Goal: Information Seeking & Learning: Learn about a topic

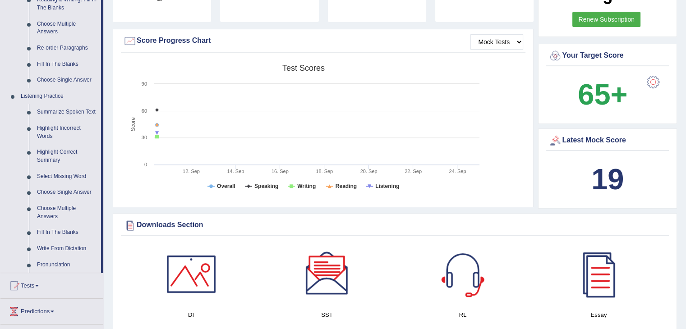
scroll to position [303, 0]
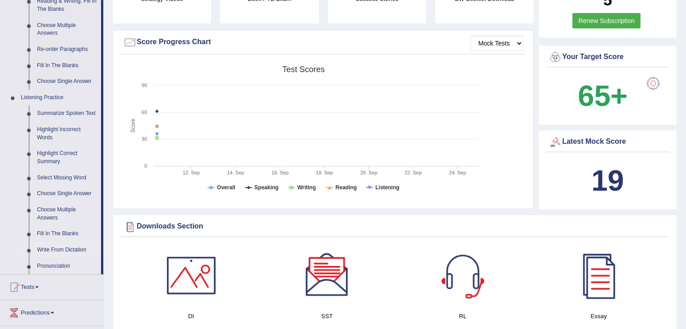
click at [67, 249] on link "Write From Dictation" at bounding box center [67, 250] width 68 height 16
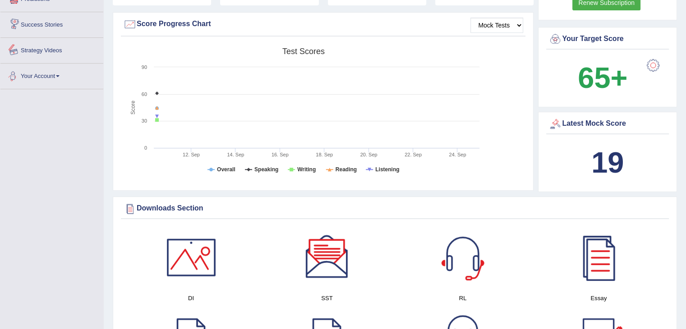
scroll to position [604, 0]
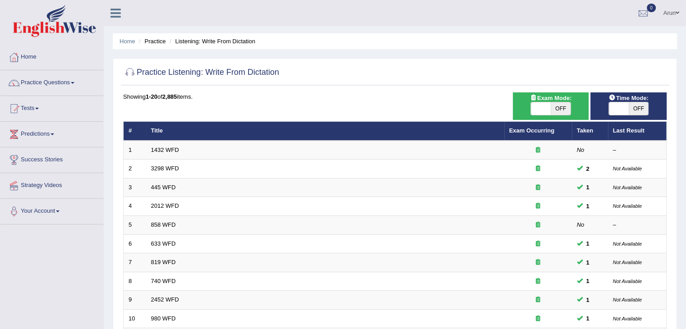
click at [552, 106] on span "OFF" at bounding box center [561, 108] width 20 height 13
checkbox input "true"
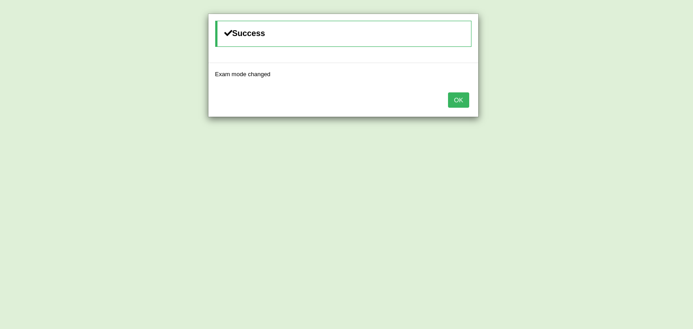
click at [465, 93] on button "OK" at bounding box center [458, 99] width 21 height 15
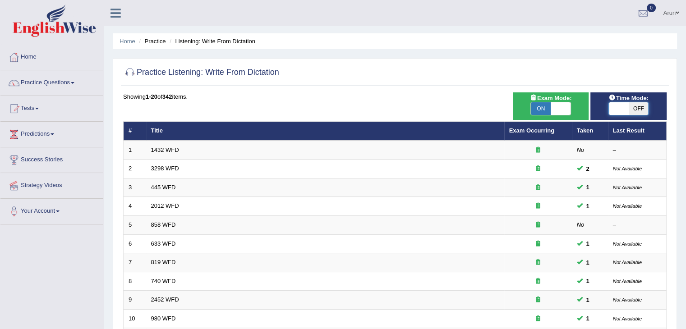
click at [621, 109] on span at bounding box center [619, 108] width 20 height 13
checkbox input "true"
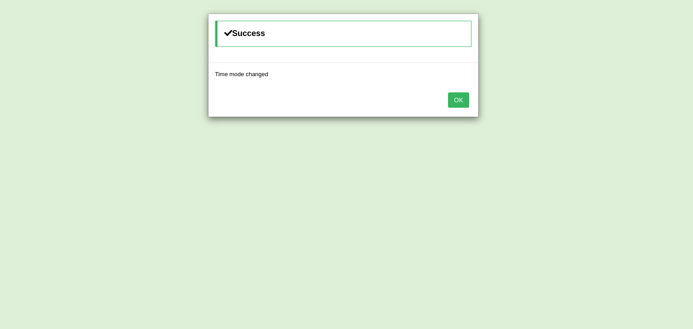
click at [458, 94] on button "OK" at bounding box center [458, 99] width 21 height 15
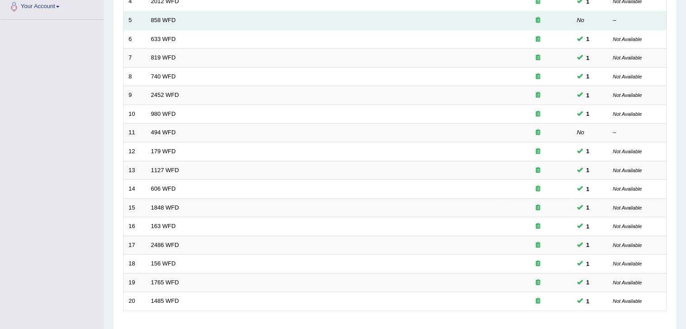
scroll to position [265, 0]
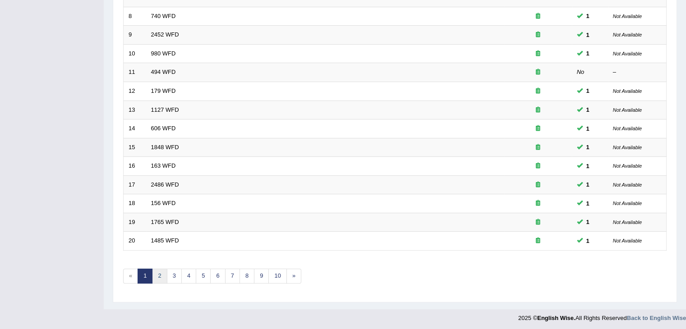
click at [159, 272] on link "2" at bounding box center [159, 276] width 15 height 15
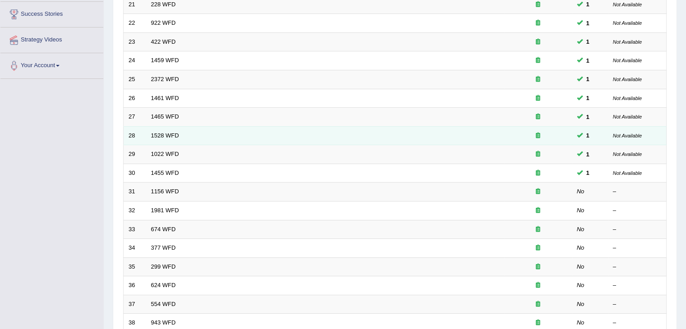
scroll to position [265, 0]
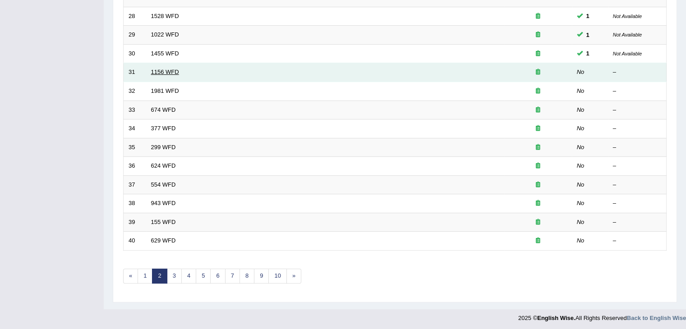
click at [161, 69] on link "1156 WFD" at bounding box center [165, 72] width 28 height 7
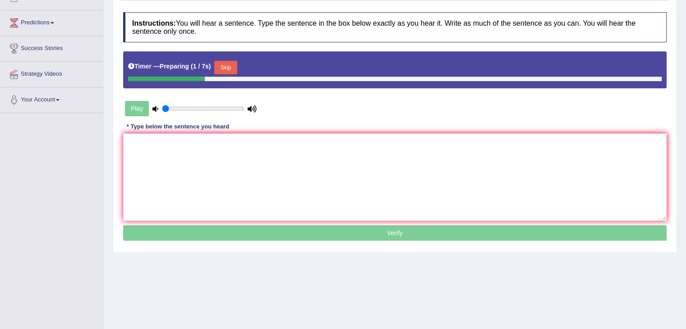
scroll to position [112, 0]
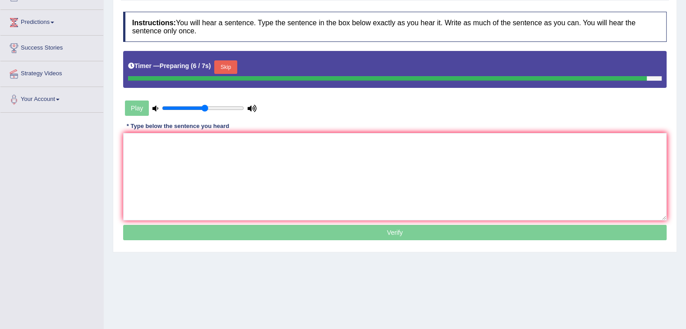
type input "0.55"
click at [205, 107] on input "range" at bounding box center [203, 108] width 82 height 7
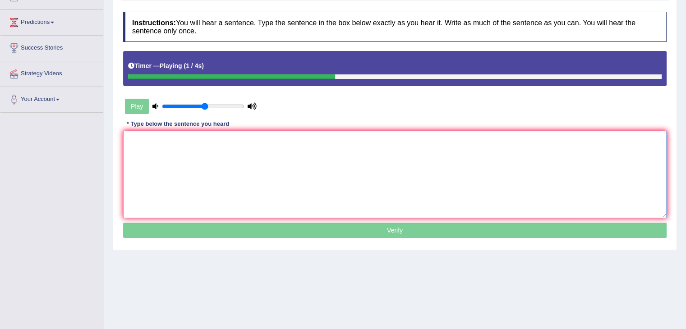
click at [163, 166] on textarea at bounding box center [394, 174] width 543 height 87
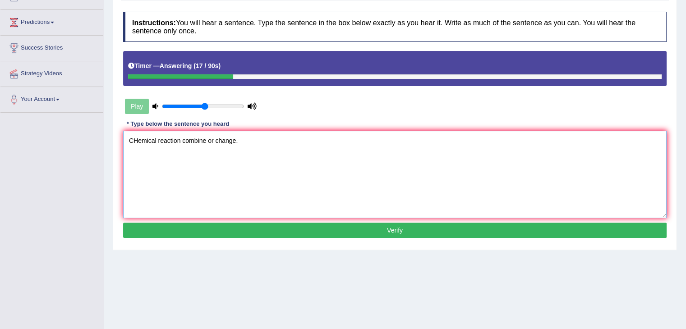
click at [138, 138] on textarea "CHemical reaction combine or change." at bounding box center [394, 174] width 543 height 87
click at [179, 138] on textarea "Chemical reaction combine or change." at bounding box center [394, 174] width 543 height 87
click at [240, 140] on textarea "Chemical reaction is combine or change." at bounding box center [394, 174] width 543 height 87
type textarea "Chemical reaction is combine or change/changed."
click at [250, 230] on button "Verify" at bounding box center [394, 230] width 543 height 15
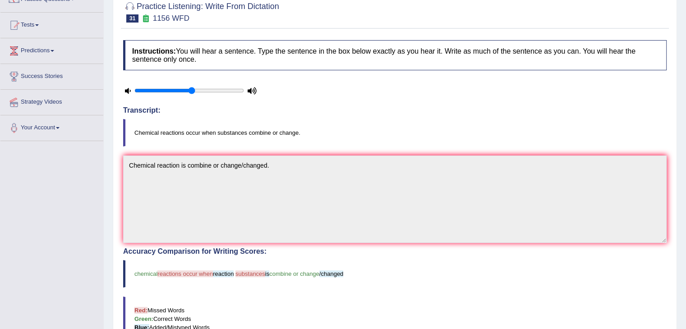
scroll to position [0, 0]
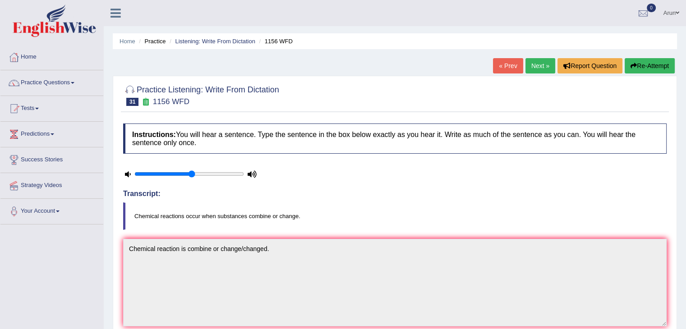
click at [538, 63] on link "Next »" at bounding box center [540, 65] width 30 height 15
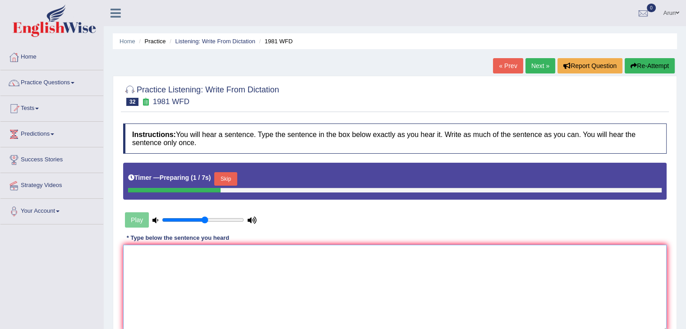
click at [177, 268] on textarea at bounding box center [394, 288] width 543 height 87
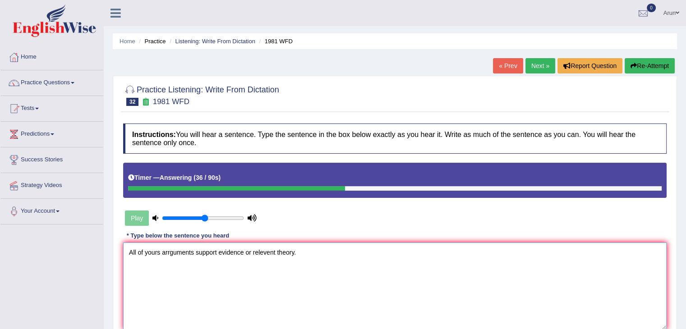
click at [294, 250] on textarea "All of yours arrguments support evidence or relevent theory." at bounding box center [394, 286] width 543 height 87
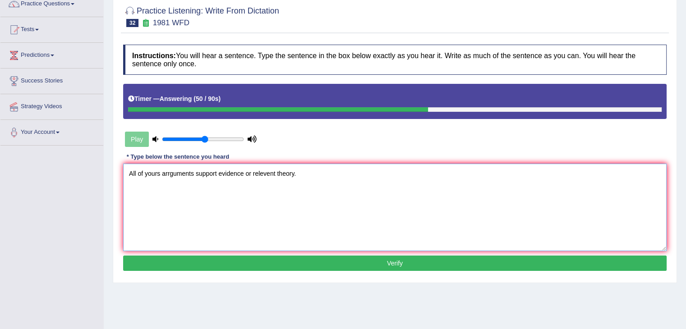
scroll to position [85, 0]
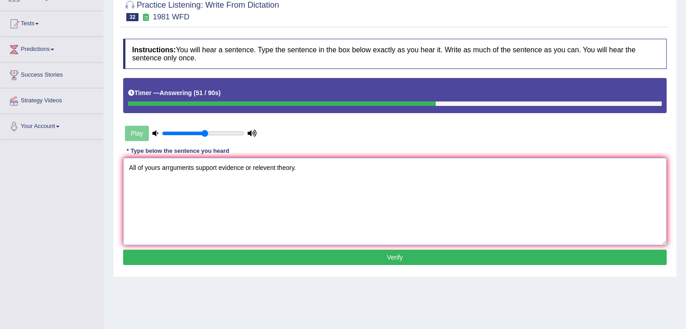
type textarea "All of yours arrguments support evidence or relevent theory."
click at [217, 258] on button "Verify" at bounding box center [394, 257] width 543 height 15
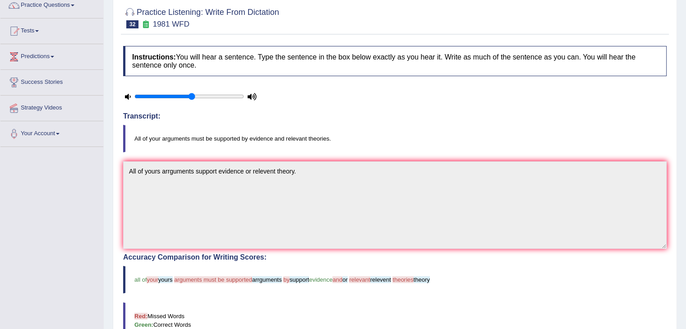
scroll to position [0, 0]
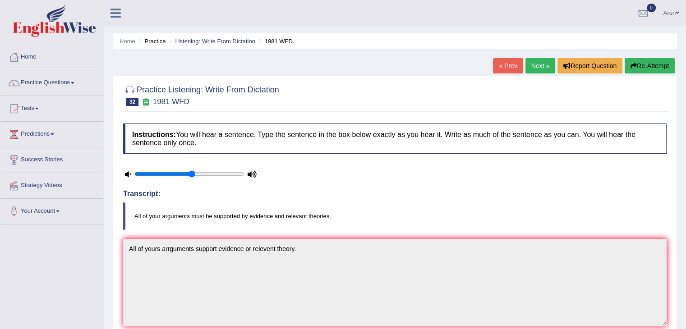
click at [529, 63] on link "Next »" at bounding box center [540, 65] width 30 height 15
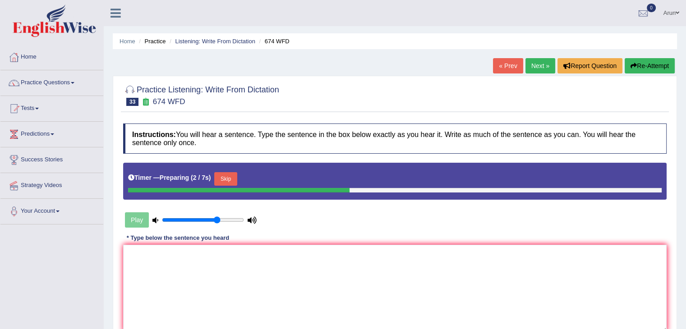
type input "0.7"
click at [218, 219] on input "range" at bounding box center [203, 219] width 82 height 7
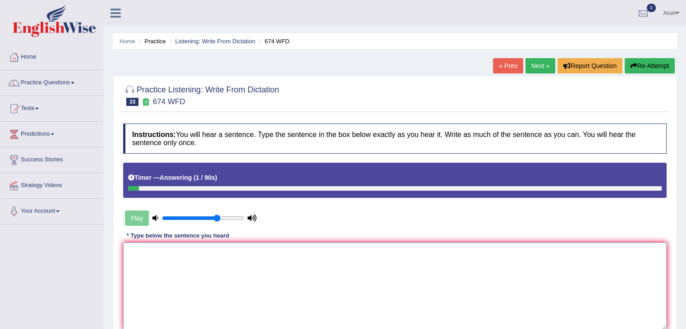
click at [203, 252] on textarea at bounding box center [394, 286] width 543 height 87
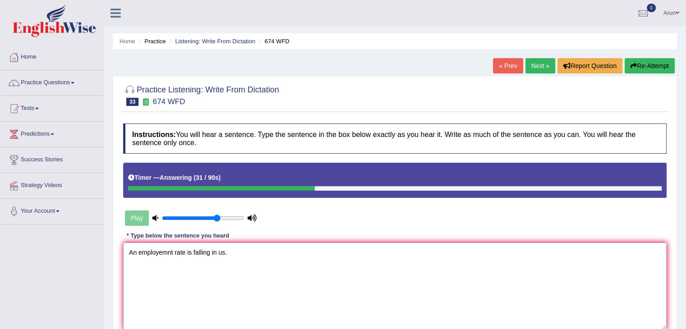
click at [168, 252] on textarea "An employemnt rate is falling in us." at bounding box center [394, 286] width 543 height 87
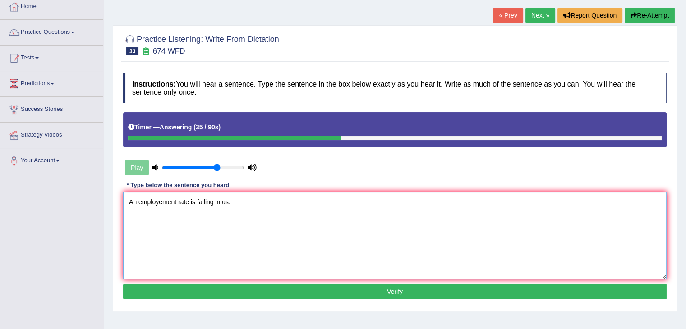
scroll to position [51, 0]
type textarea "An employement rate is falling in us."
click at [302, 292] on button "Verify" at bounding box center [394, 291] width 543 height 15
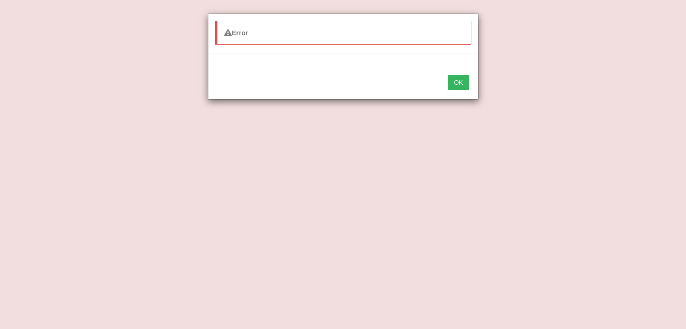
click at [462, 84] on button "OK" at bounding box center [458, 82] width 21 height 15
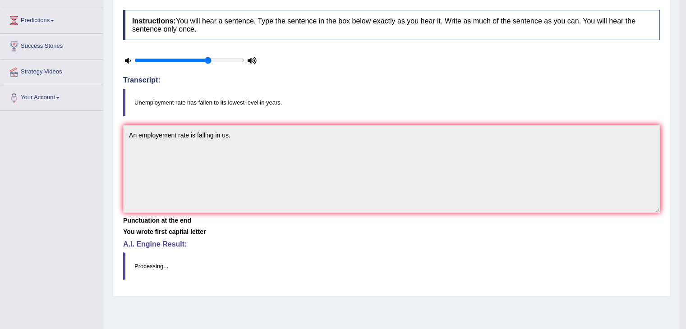
scroll to position [114, 0]
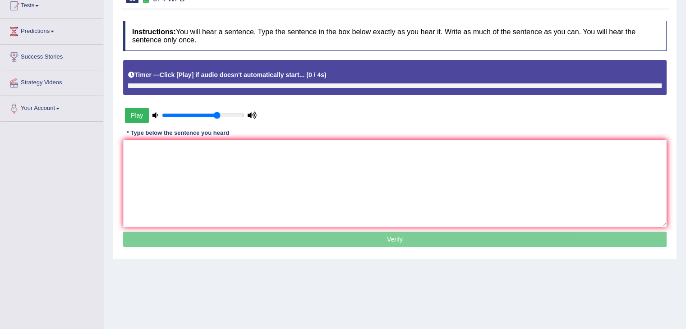
scroll to position [38, 0]
click at [136, 123] on button "Play" at bounding box center [137, 115] width 24 height 15
click at [135, 210] on textarea at bounding box center [394, 183] width 543 height 87
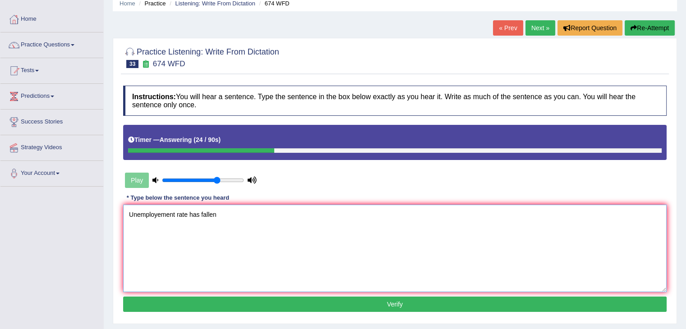
click at [159, 215] on textarea "Unemployement rate has fallen" at bounding box center [394, 248] width 543 height 87
click at [215, 217] on textarea "Unemployment rate has fallen" at bounding box center [394, 248] width 543 height 87
type textarea "Unemployment rate has fallen in yours."
click at [199, 297] on button "Verify" at bounding box center [394, 304] width 543 height 15
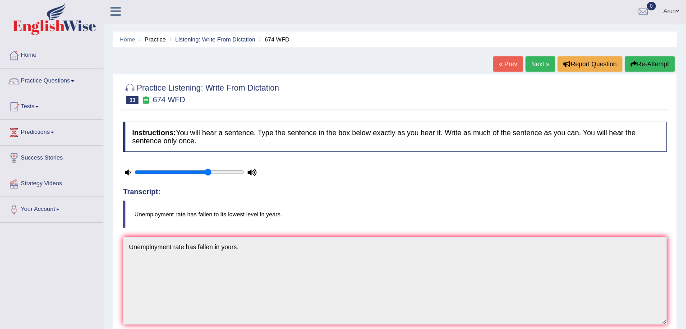
scroll to position [0, 0]
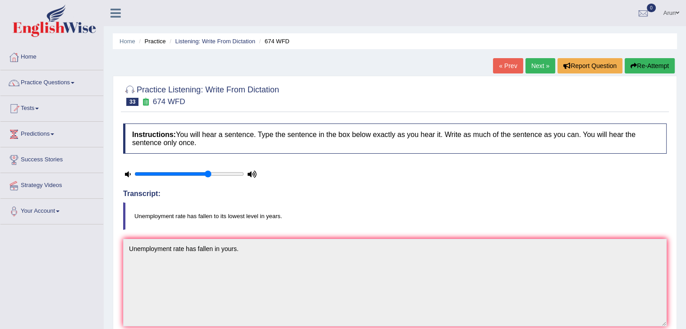
click at [532, 69] on link "Next »" at bounding box center [540, 65] width 30 height 15
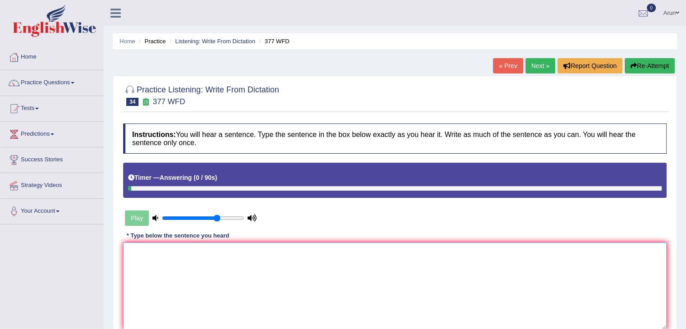
click at [248, 267] on textarea at bounding box center [394, 286] width 543 height 87
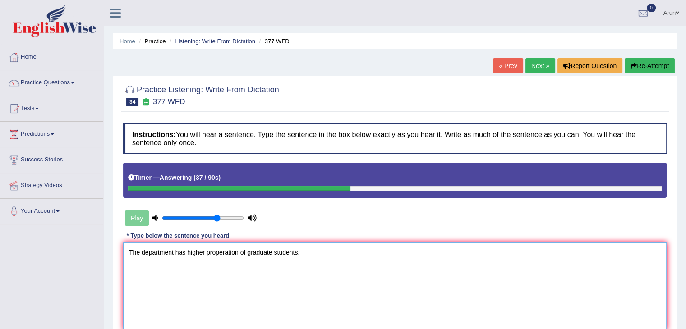
click at [237, 250] on textarea "The department has higher properation of graduate students." at bounding box center [394, 286] width 543 height 87
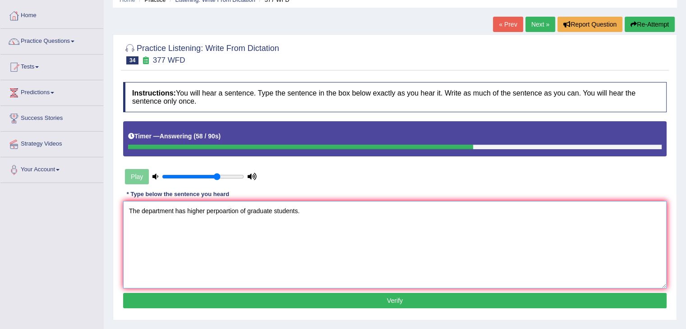
scroll to position [41, 0]
type textarea "The department has higher perpoartion of graduate students."
click at [242, 303] on button "Verify" at bounding box center [394, 300] width 543 height 15
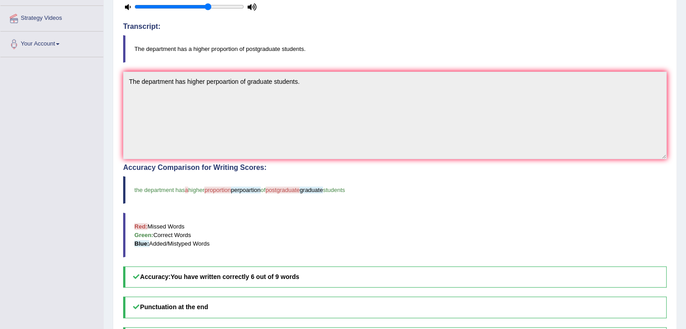
scroll to position [0, 0]
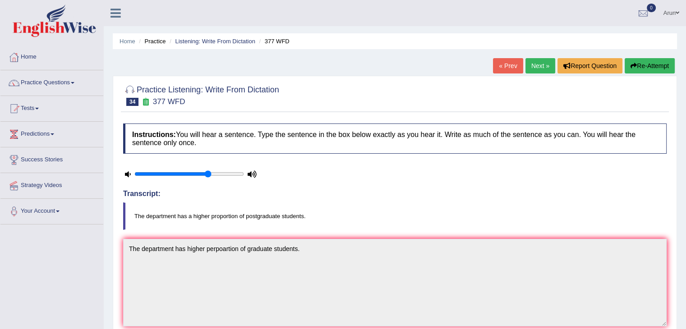
click at [541, 70] on link "Next »" at bounding box center [540, 65] width 30 height 15
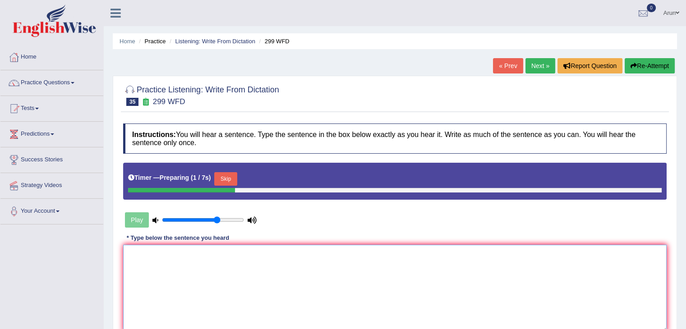
click at [183, 258] on textarea at bounding box center [394, 288] width 543 height 87
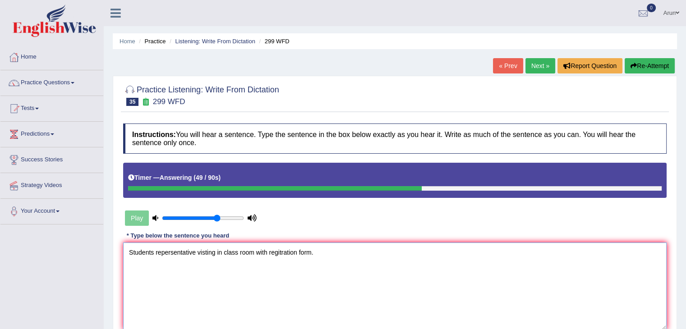
click at [295, 252] on textarea "Students repersentative visting in class room with regitration form." at bounding box center [394, 286] width 543 height 87
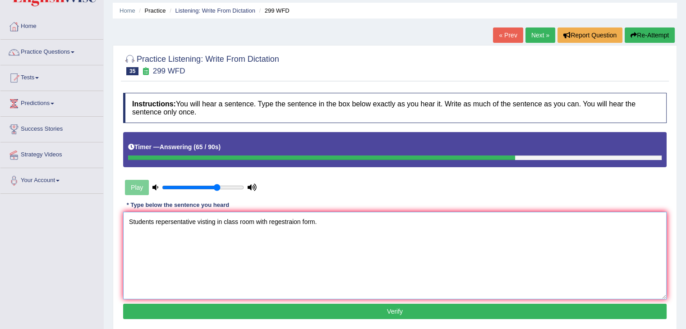
scroll to position [41, 0]
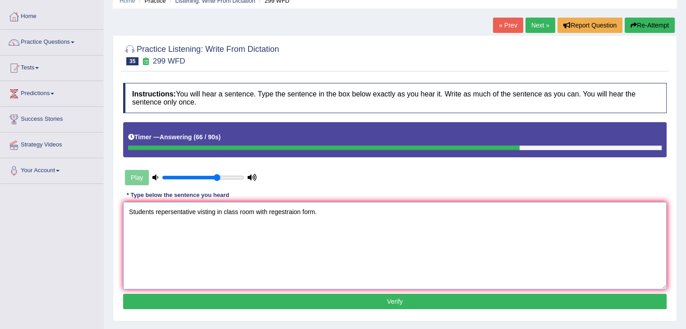
type textarea "Students repersentative visting in class room with regestraion form."
click at [296, 302] on button "Verify" at bounding box center [394, 301] width 543 height 15
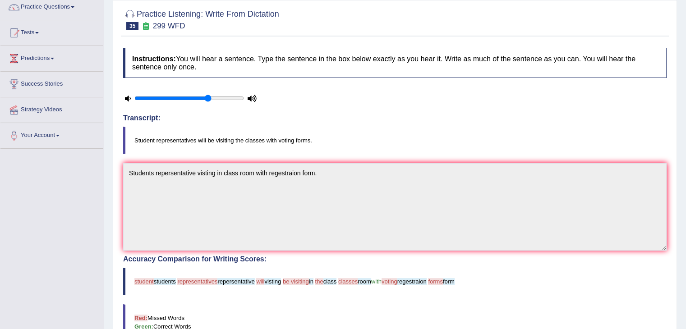
scroll to position [0, 0]
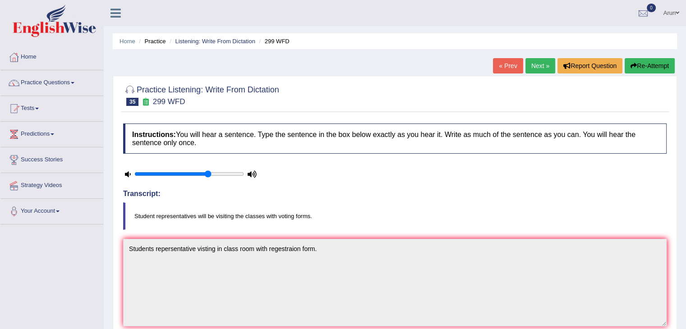
click at [530, 69] on link "Next »" at bounding box center [540, 65] width 30 height 15
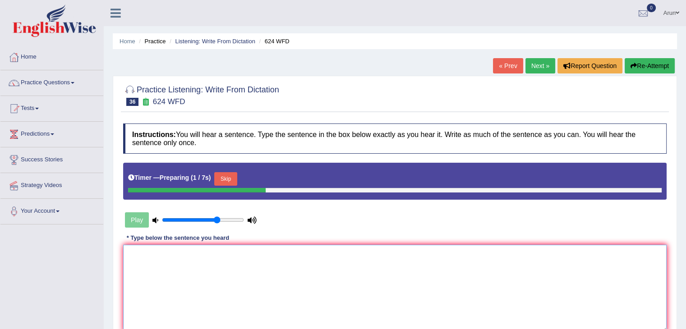
click at [152, 255] on textarea at bounding box center [394, 288] width 543 height 87
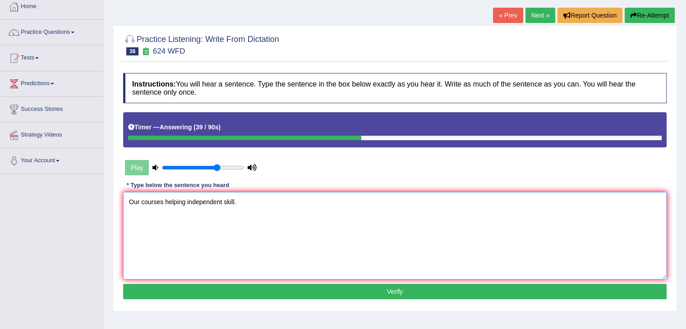
scroll to position [58, 0]
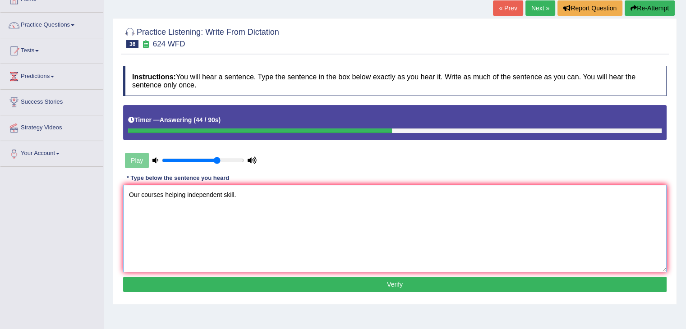
type textarea "Our courses helping independent skill."
click at [219, 288] on button "Verify" at bounding box center [394, 284] width 543 height 15
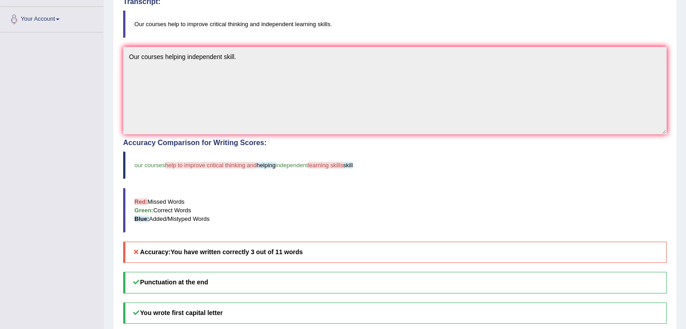
scroll to position [0, 0]
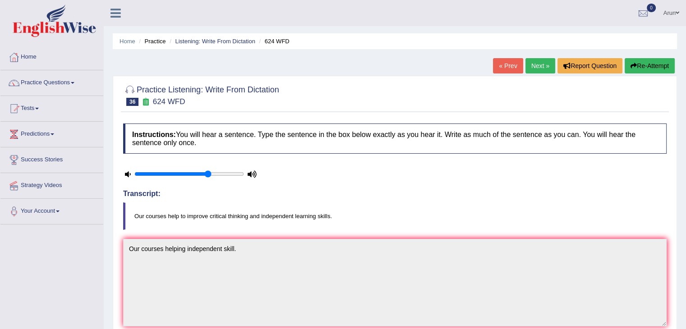
click at [540, 64] on link "Next »" at bounding box center [540, 65] width 30 height 15
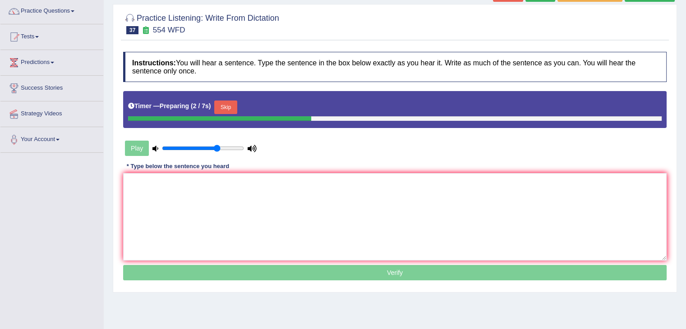
scroll to position [72, 0]
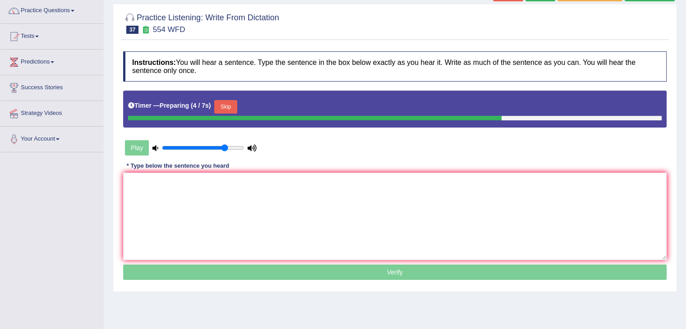
type input "0.8"
click at [223, 147] on input "range" at bounding box center [203, 147] width 82 height 7
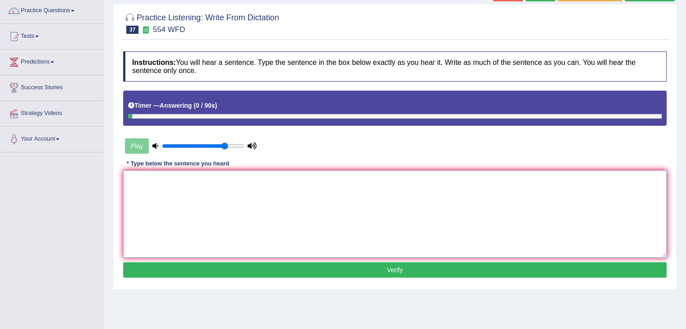
click at [211, 217] on textarea at bounding box center [394, 213] width 543 height 87
type textarea "We are able to work in team."
click at [196, 267] on button "Verify" at bounding box center [394, 269] width 543 height 15
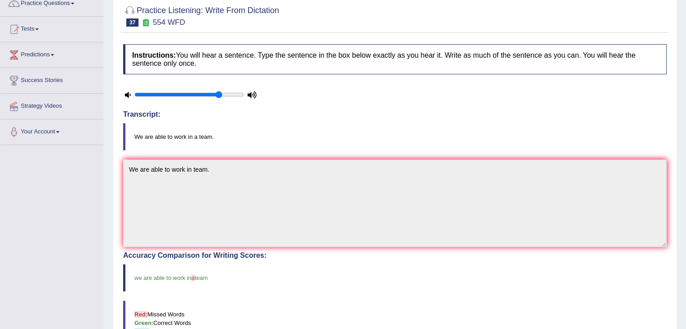
scroll to position [0, 0]
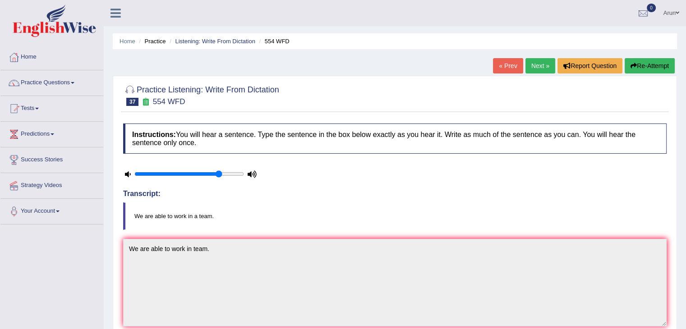
click at [532, 69] on link "Next »" at bounding box center [540, 65] width 30 height 15
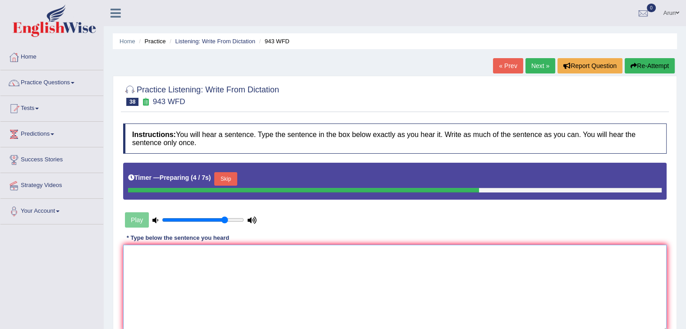
click at [144, 267] on textarea at bounding box center [394, 288] width 543 height 87
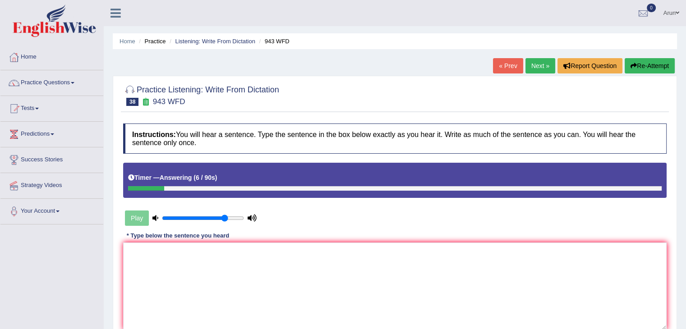
click at [137, 219] on div "Play" at bounding box center [190, 218] width 135 height 23
click at [131, 254] on textarea at bounding box center [394, 286] width 543 height 87
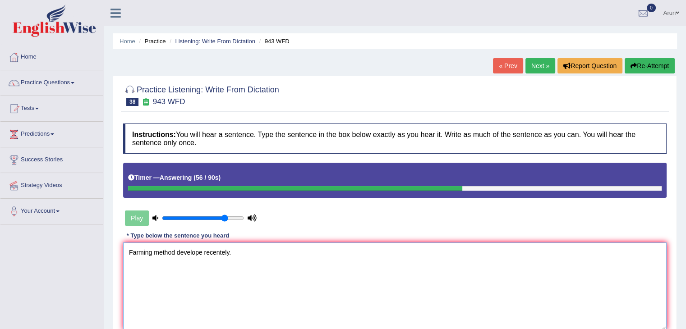
click at [202, 253] on textarea "Farming method develope recentely." at bounding box center [394, 286] width 543 height 87
click at [175, 252] on textarea "Farming method developed recentely." at bounding box center [394, 286] width 543 height 87
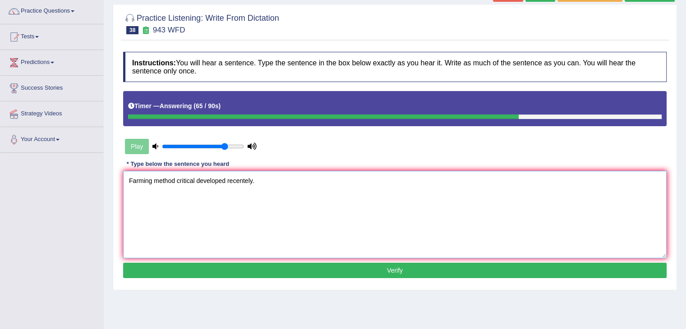
scroll to position [72, 0]
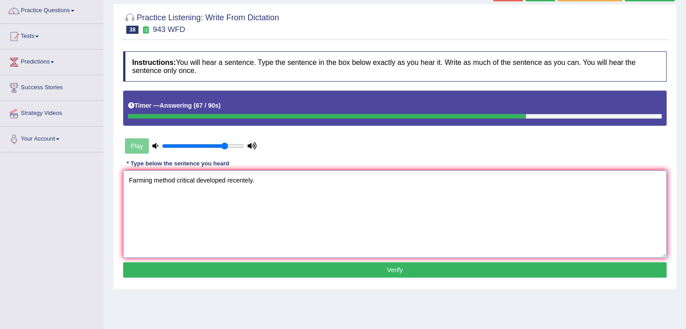
type textarea "Farming method critical developed recentely."
click at [235, 270] on button "Verify" at bounding box center [394, 269] width 543 height 15
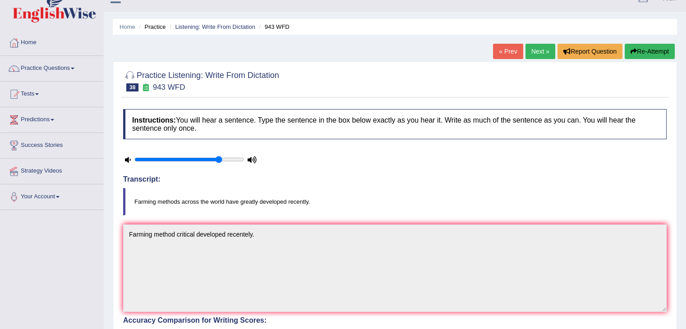
scroll to position [0, 0]
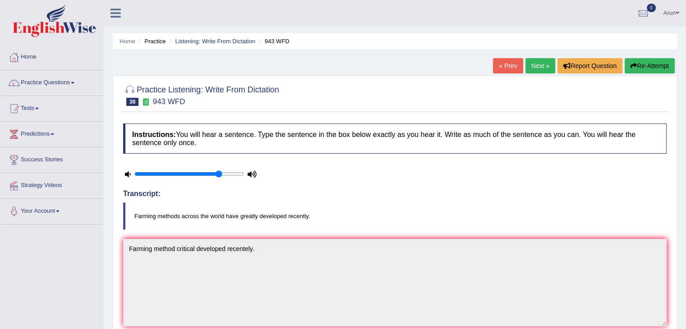
click at [540, 62] on link "Next »" at bounding box center [540, 65] width 30 height 15
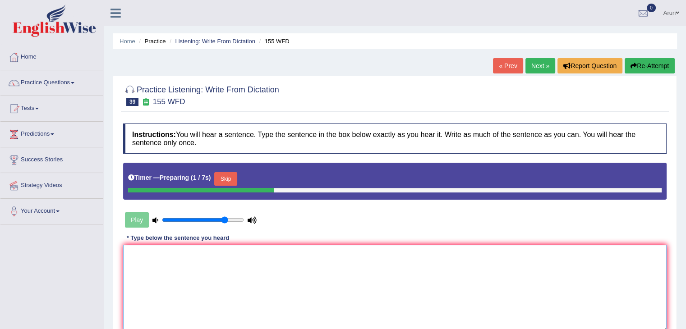
click at [166, 264] on textarea at bounding box center [394, 288] width 543 height 87
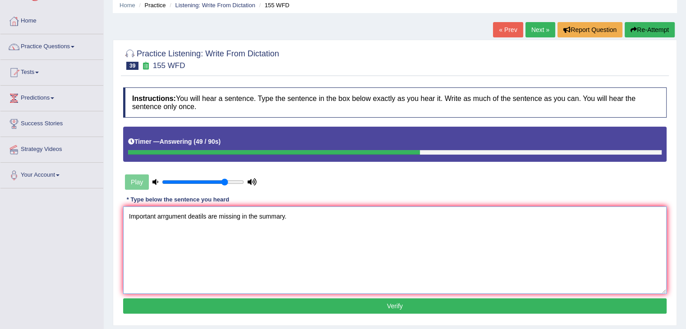
scroll to position [36, 0]
type textarea "Important arrgument deatils are missing in the summary."
click at [235, 311] on button "Verify" at bounding box center [394, 306] width 543 height 15
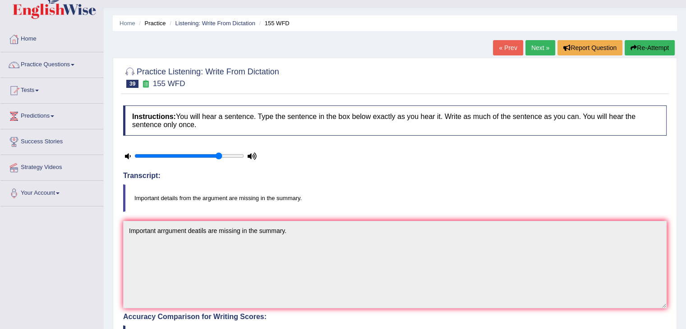
scroll to position [0, 0]
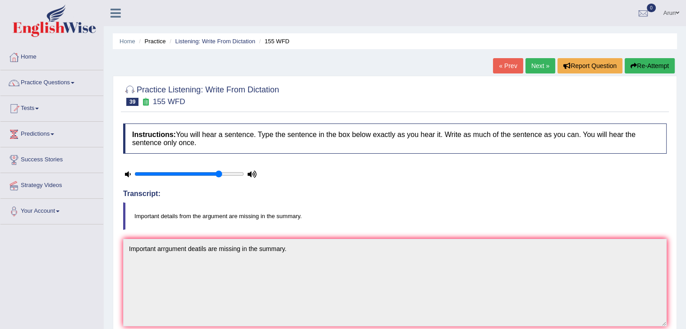
click at [548, 64] on link "Next »" at bounding box center [540, 65] width 30 height 15
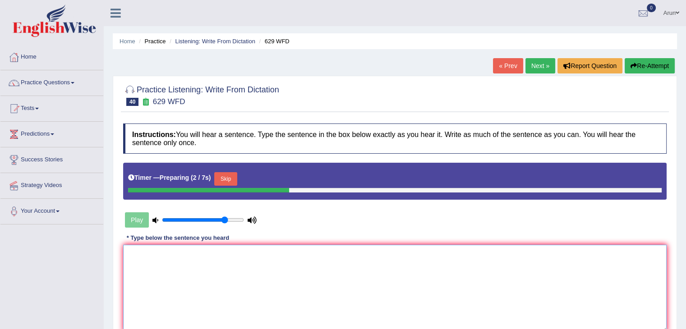
click at [140, 255] on textarea at bounding box center [394, 288] width 543 height 87
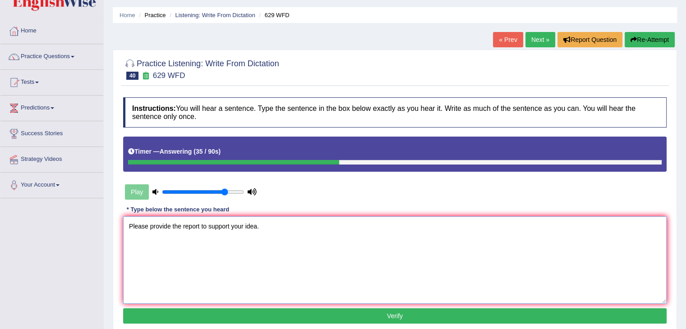
scroll to position [27, 0]
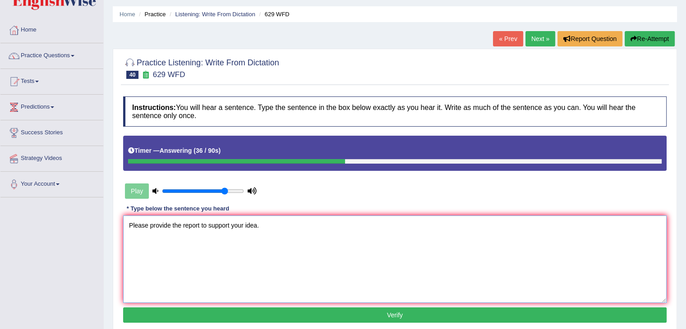
type textarea "Please provide the report to support your idea."
click at [184, 319] on button "Verify" at bounding box center [394, 315] width 543 height 15
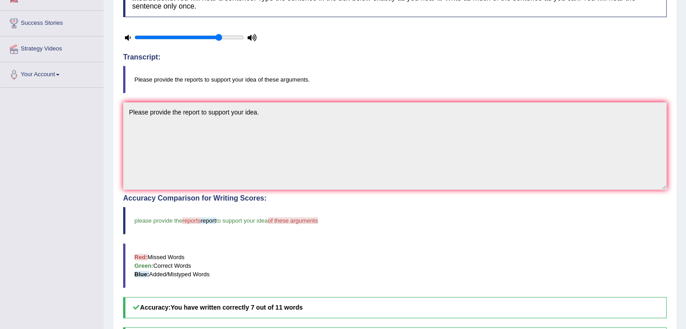
scroll to position [0, 0]
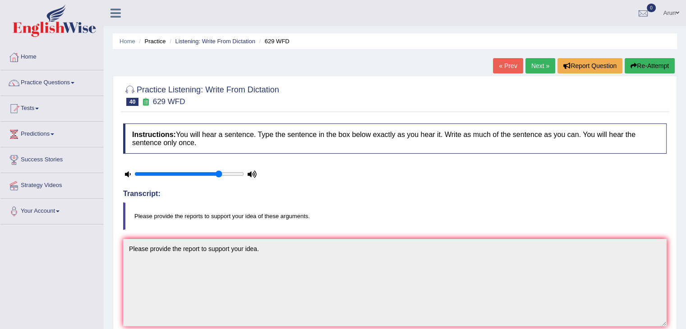
click at [47, 84] on link "Practice Questions" at bounding box center [51, 81] width 103 height 23
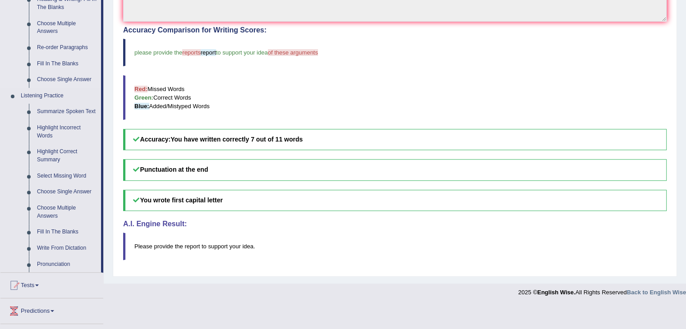
scroll to position [305, 0]
click at [64, 246] on link "Write From Dictation" at bounding box center [67, 248] width 68 height 16
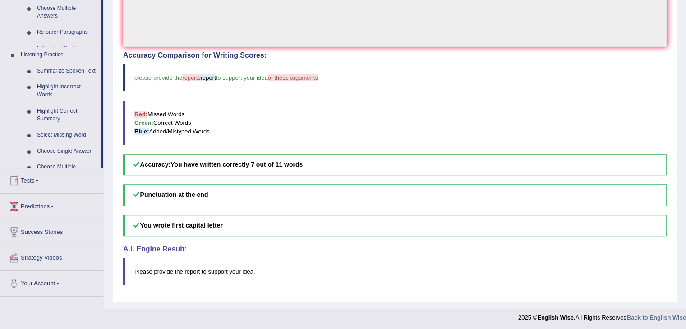
scroll to position [115, 0]
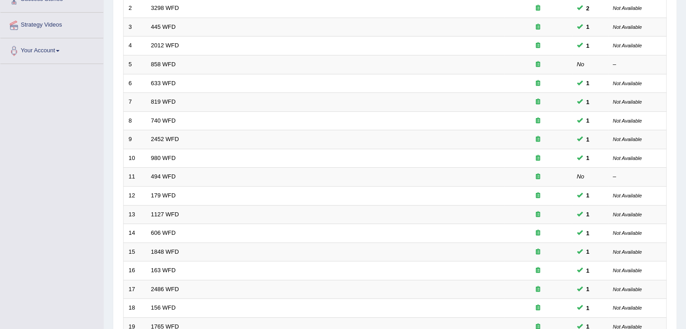
scroll to position [265, 0]
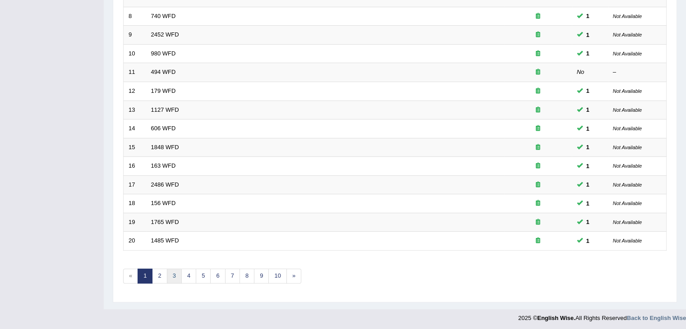
click at [173, 274] on link "3" at bounding box center [174, 276] width 15 height 15
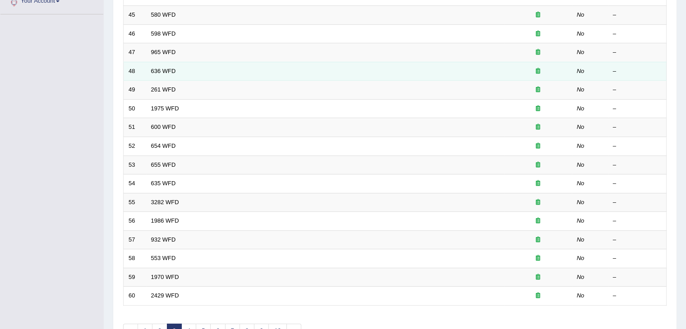
scroll to position [265, 0]
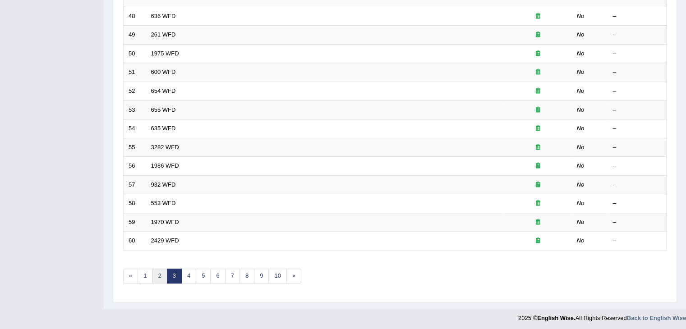
click at [159, 276] on link "2" at bounding box center [159, 276] width 15 height 15
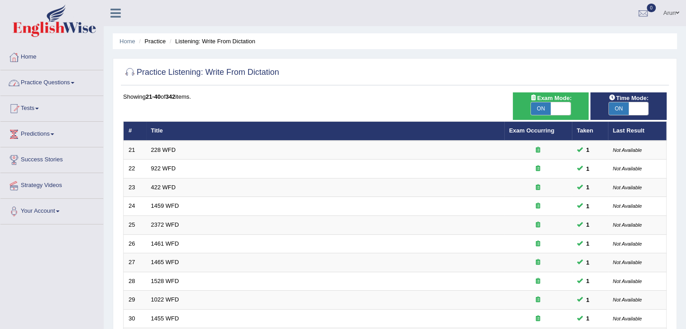
click at [43, 83] on link "Practice Questions" at bounding box center [51, 81] width 103 height 23
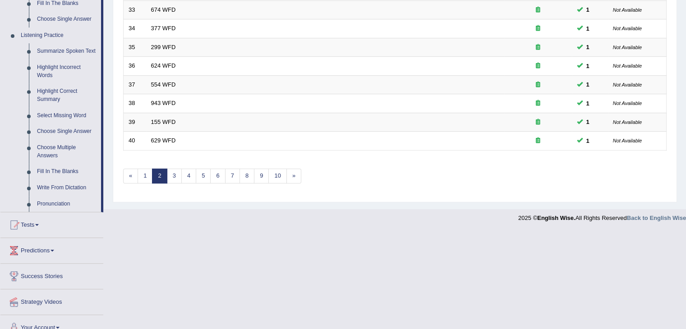
scroll to position [377, 0]
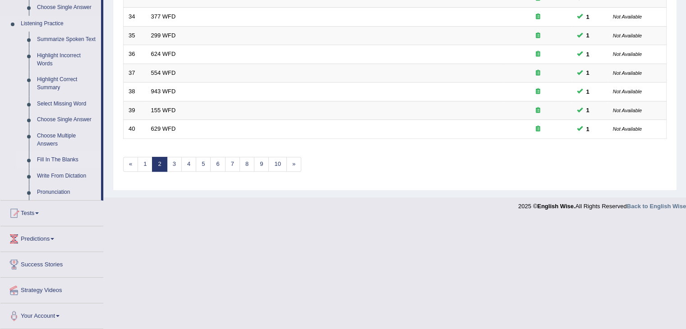
click at [59, 161] on link "Fill In The Blanks" at bounding box center [67, 160] width 68 height 16
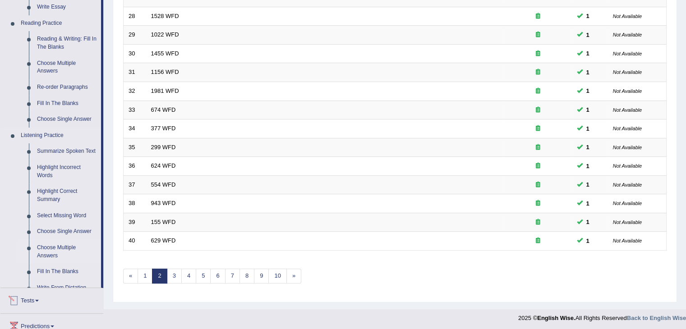
scroll to position [345, 0]
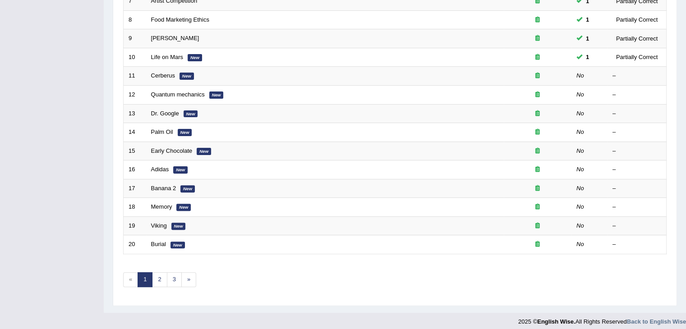
scroll to position [265, 0]
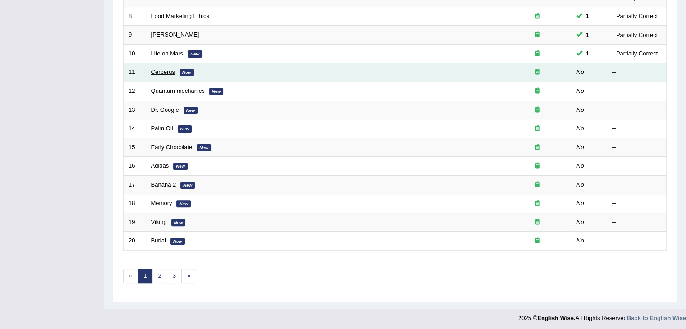
click at [158, 69] on link "Cerberus" at bounding box center [163, 72] width 24 height 7
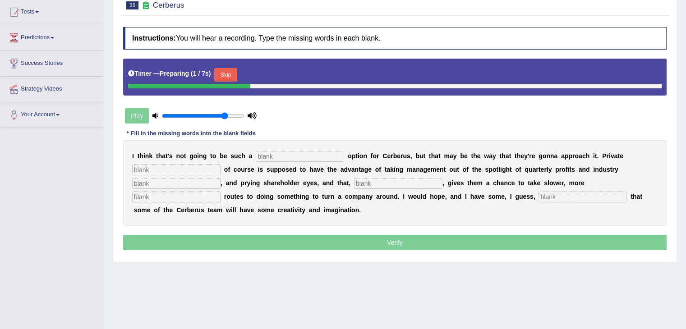
scroll to position [97, 0]
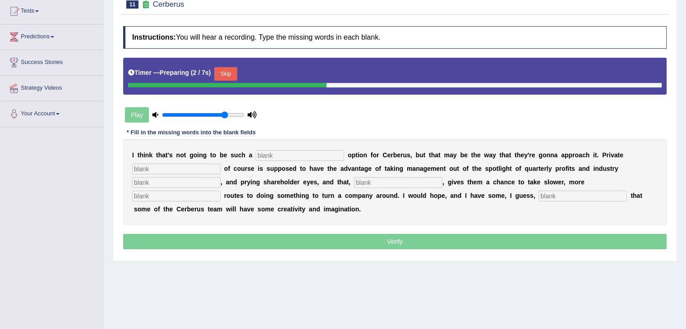
click at [285, 154] on input "text" at bounding box center [300, 155] width 88 height 11
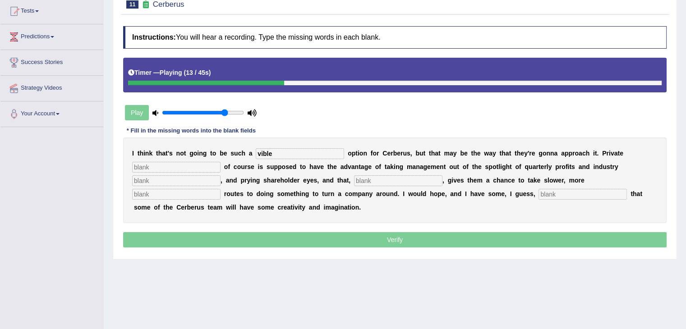
type input "vible"
click at [171, 166] on input "text" at bounding box center [176, 167] width 88 height 11
type input "equaity"
click at [150, 185] on div "I t h i n k t h a t ' s n o t g o i n g t o b e s u c h a vible o p t i o n f o…" at bounding box center [394, 181] width 543 height 86
click at [152, 178] on input "text" at bounding box center [176, 180] width 88 height 11
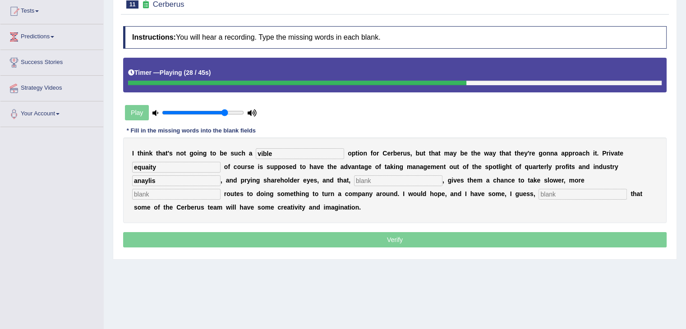
type input "anaylis"
click at [373, 178] on input "text" at bounding box center [398, 180] width 88 height 11
type input "hypothical"
click at [149, 193] on input "text" at bounding box center [176, 194] width 88 height 11
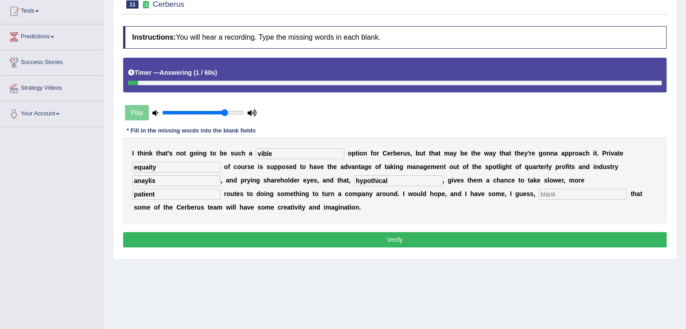
type input "patient"
click at [558, 189] on input "text" at bounding box center [582, 194] width 88 height 11
type input "eptiosim"
click at [271, 152] on input "vible" at bounding box center [300, 153] width 88 height 11
type input "v"
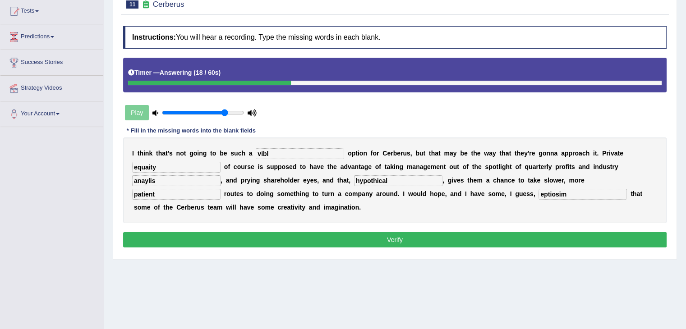
type input "vible"
click at [158, 180] on input "anaylis" at bounding box center [176, 180] width 88 height 11
type input "a"
click at [164, 179] on input "anaylsis" at bounding box center [176, 180] width 88 height 11
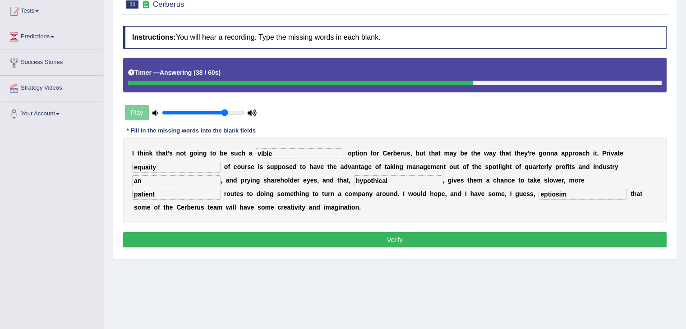
type input "a"
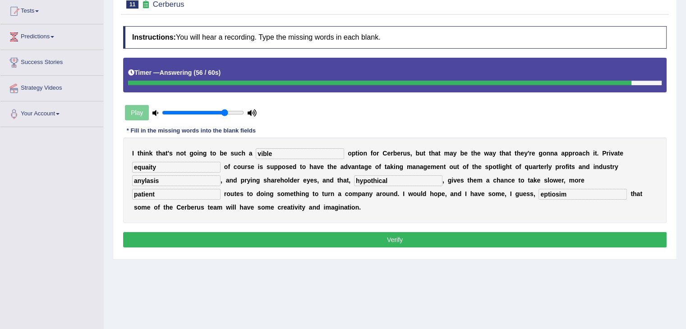
type input "anylasis"
click at [158, 193] on input "patient" at bounding box center [176, 194] width 88 height 11
type input "patients"
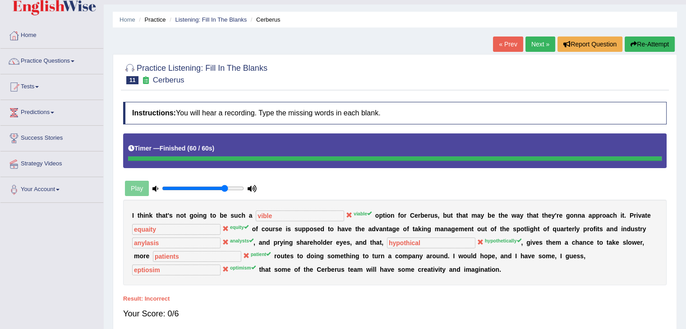
scroll to position [18, 0]
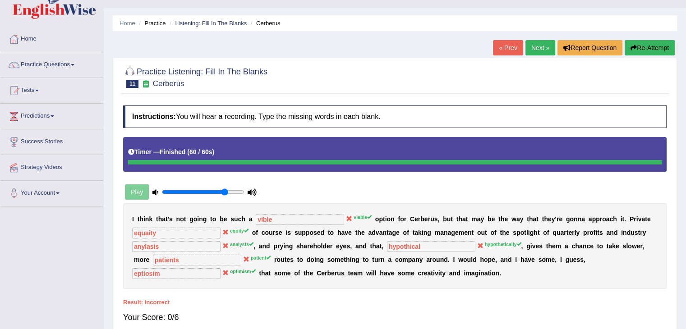
click at [539, 44] on link "Next »" at bounding box center [540, 47] width 30 height 15
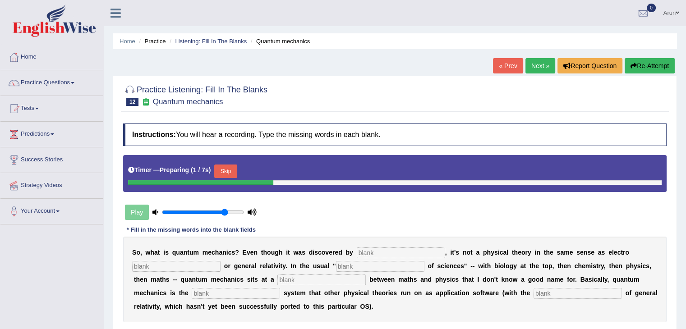
click at [378, 250] on input "text" at bounding box center [401, 253] width 88 height 11
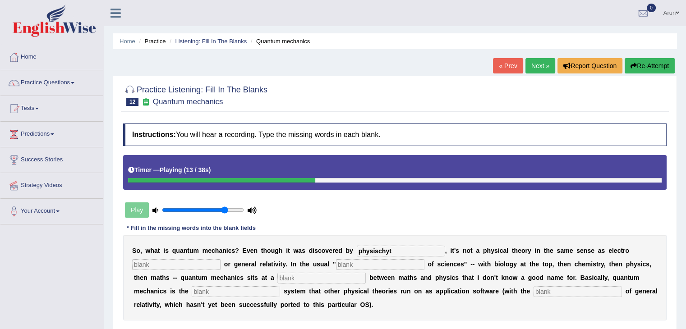
type input "physischyt"
click at [152, 269] on div "S o , w h a t i s q u a n t u m m e c h a n i c s ? E v e n t h o u g h i t w a…" at bounding box center [394, 278] width 543 height 86
click at [157, 263] on input "text" at bounding box center [176, 264] width 88 height 11
type input "mechanism"
click at [292, 276] on input "text" at bounding box center [321, 278] width 88 height 11
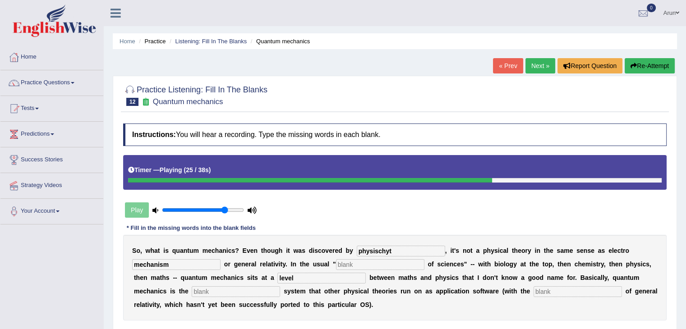
type input "level"
click at [223, 291] on input "text" at bounding box center [236, 291] width 88 height 11
type input "operating"
click at [550, 292] on input "text" at bounding box center [578, 291] width 88 height 11
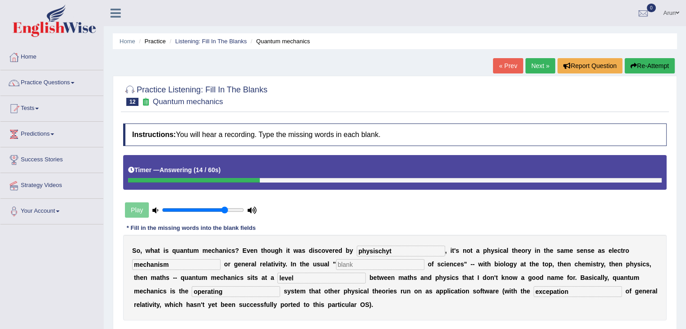
type input "excepation"
click at [395, 248] on input "physischyt" at bounding box center [401, 251] width 88 height 11
type input "p"
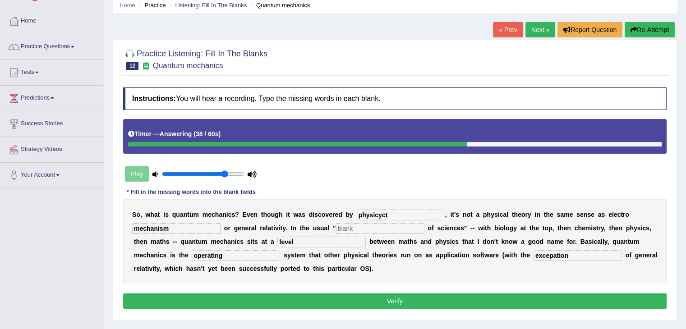
scroll to position [36, 0]
type input "physicyct"
click at [262, 304] on button "Verify" at bounding box center [394, 301] width 543 height 15
click at [263, 302] on button "Verify" at bounding box center [394, 301] width 543 height 15
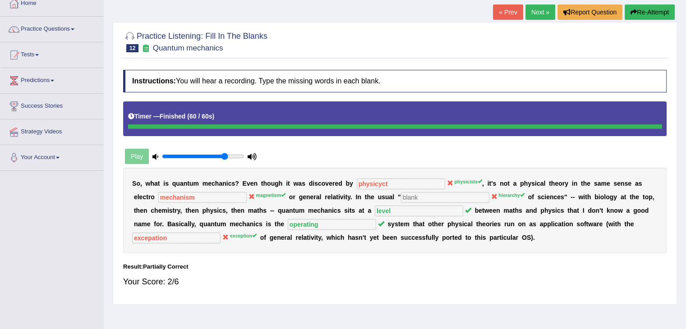
scroll to position [0, 0]
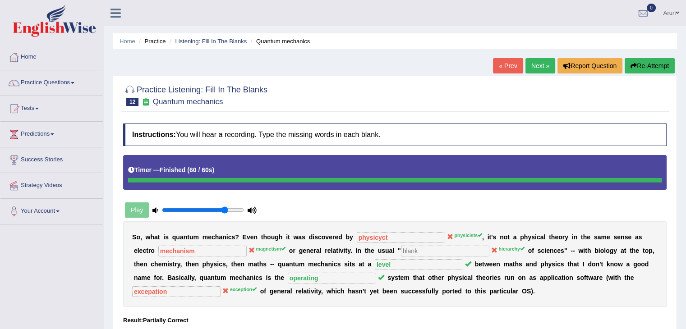
click at [536, 65] on link "Next »" at bounding box center [540, 65] width 30 height 15
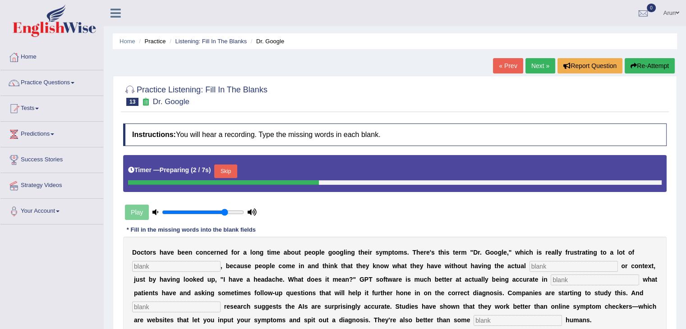
click at [178, 267] on input "text" at bounding box center [176, 266] width 88 height 11
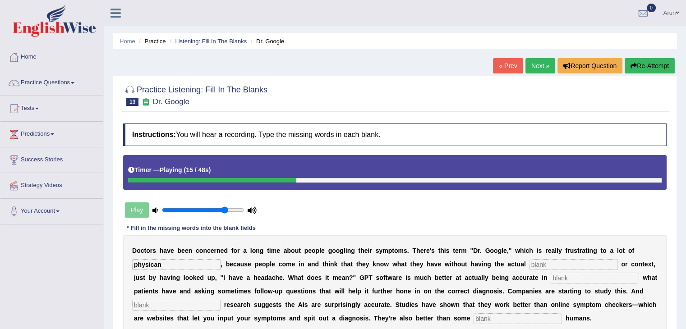
type input "physican"
click at [549, 263] on input "text" at bounding box center [573, 264] width 88 height 11
type input "expetis"
click at [588, 281] on input "text" at bounding box center [595, 278] width 88 height 11
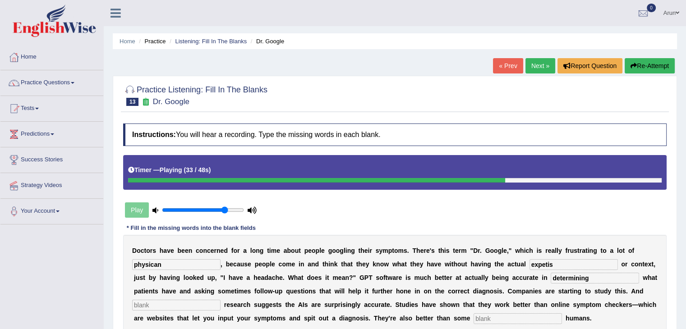
type input "determining"
click at [173, 304] on input "text" at bounding box center [176, 305] width 88 height 11
click at [503, 317] on input "text" at bounding box center [518, 318] width 88 height 11
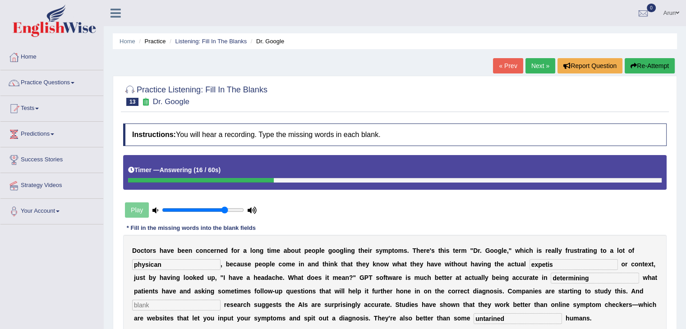
type input "untarined"
click at [556, 263] on input "expetis" at bounding box center [573, 264] width 88 height 11
type input "e"
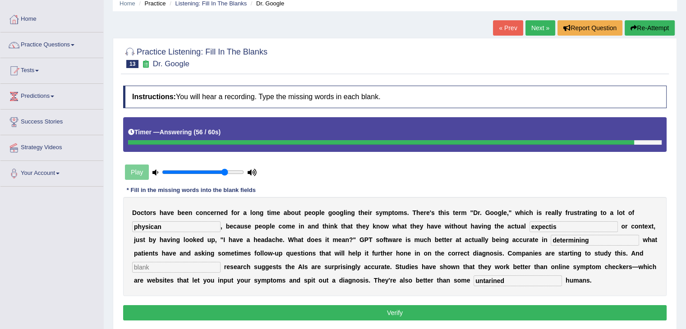
scroll to position [39, 0]
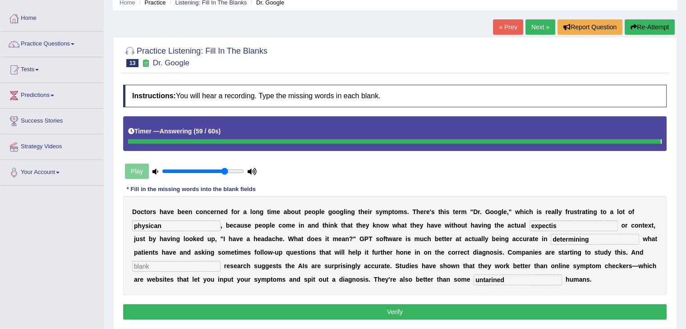
type input "expectis"
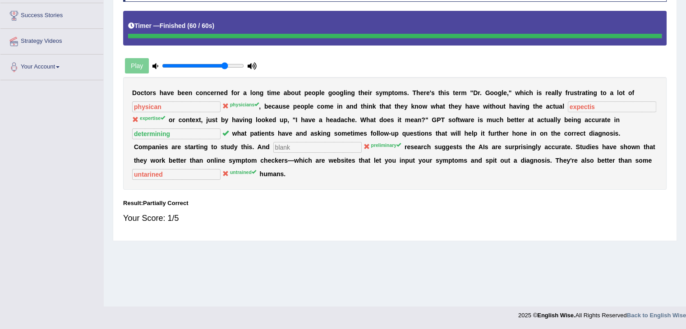
scroll to position [0, 0]
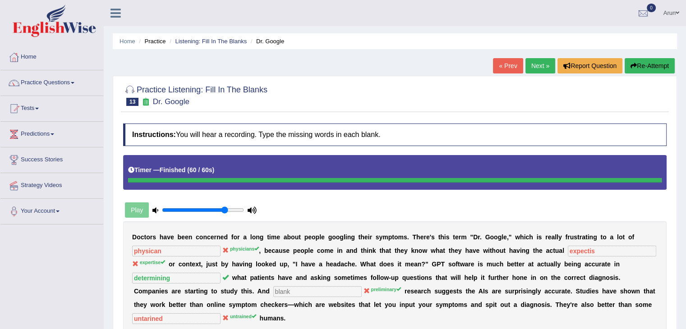
click at [532, 65] on link "Next »" at bounding box center [540, 65] width 30 height 15
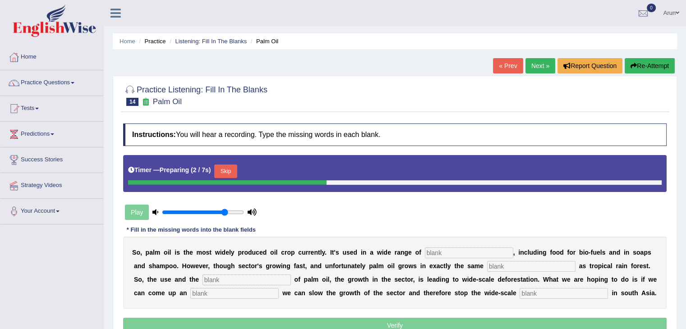
click at [435, 253] on input "text" at bounding box center [469, 253] width 88 height 11
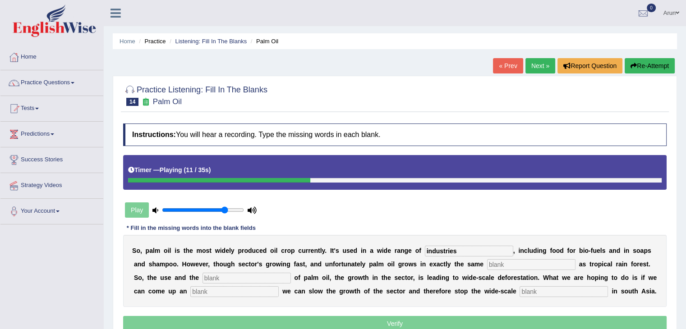
type input "industries"
click at [519, 267] on input "text" at bounding box center [531, 264] width 88 height 11
type input "enviorment"
click at [230, 278] on input "text" at bounding box center [246, 278] width 88 height 11
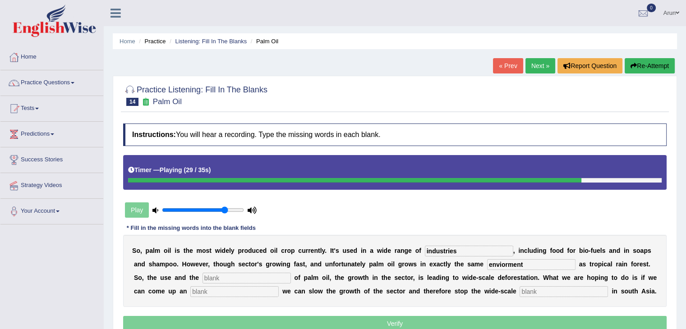
click at [219, 292] on input "text" at bounding box center [234, 291] width 88 height 11
type input "ulter"
click at [530, 290] on input "text" at bounding box center [564, 291] width 88 height 11
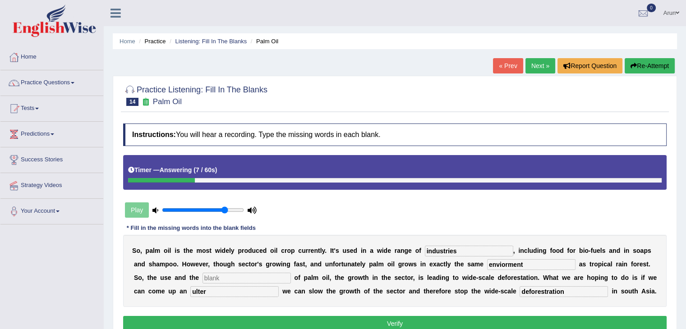
type input "deforestration"
click at [216, 289] on input "ulter" at bounding box center [234, 291] width 88 height 11
type input "ulternative"
click at [506, 264] on input "enviorment" at bounding box center [531, 264] width 88 height 11
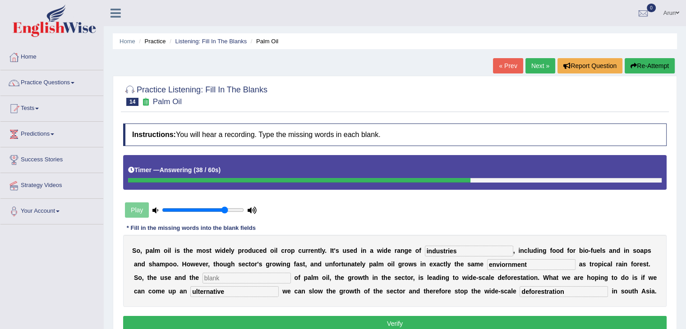
type input "enviornment"
click at [196, 290] on input "ulternative" at bounding box center [234, 291] width 88 height 11
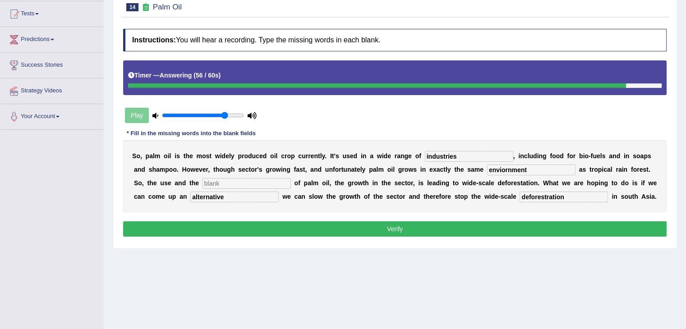
scroll to position [99, 0]
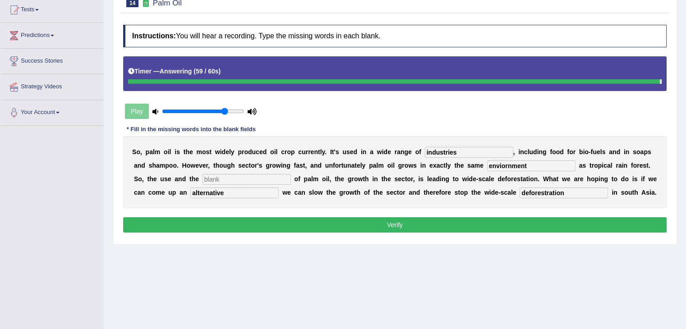
type input "alternative"
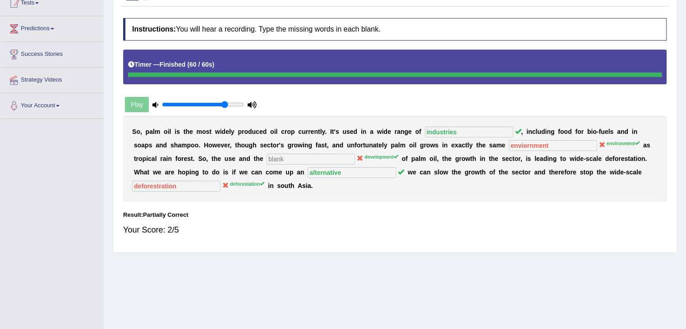
scroll to position [0, 0]
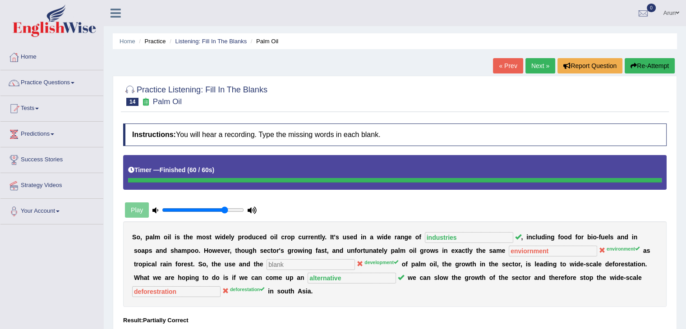
click at [541, 66] on link "Next »" at bounding box center [540, 65] width 30 height 15
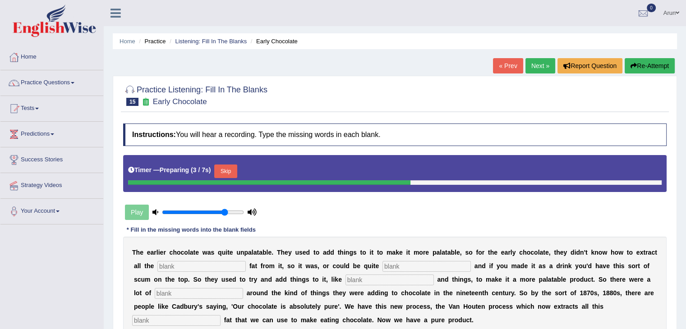
click at [178, 267] on input "text" at bounding box center [201, 266] width 88 height 11
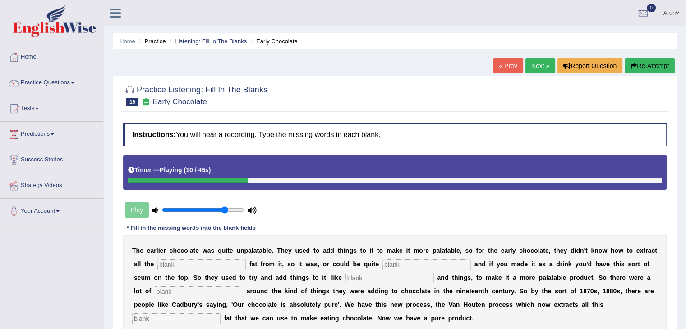
click at [185, 262] on input "text" at bounding box center [201, 264] width 88 height 11
type input "coco"
click at [392, 263] on input "text" at bounding box center [426, 264] width 88 height 11
type input "gresse"
click at [357, 276] on input "text" at bounding box center [389, 278] width 88 height 11
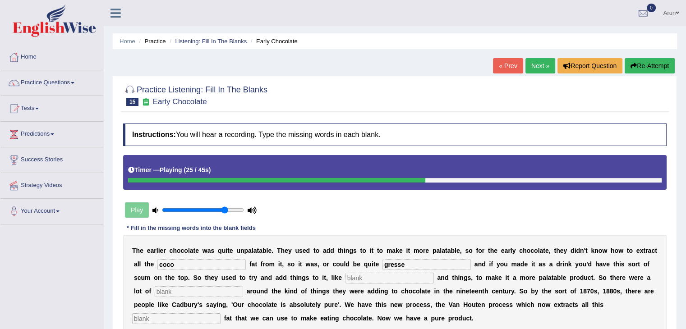
click at [186, 283] on div "T h e e a r l i e r c h o c o l a t e w a s q u i t e u n p a l a t a b l e . T…" at bounding box center [394, 284] width 543 height 99
click at [183, 291] on input "text" at bounding box center [199, 291] width 88 height 11
type input "scandl"
click at [186, 324] on div "T h e e a r l i e r c h o c o l a t e w a s q u i t e u n p a l a t a b l e . T…" at bounding box center [394, 284] width 543 height 99
click at [189, 315] on input "text" at bounding box center [176, 318] width 88 height 11
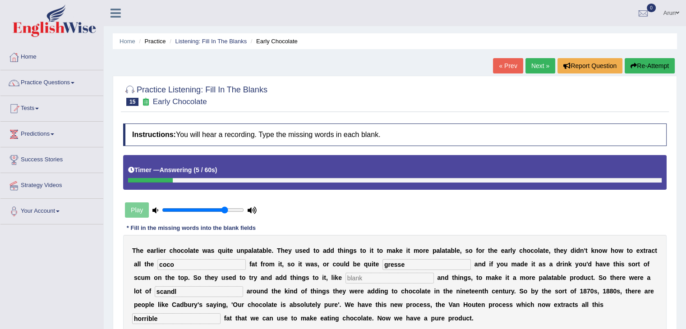
type input "horrible"
click at [406, 262] on input "gresse" at bounding box center [426, 264] width 88 height 11
type input "g"
type input "gresse"
click at [180, 293] on input "scandl" at bounding box center [199, 291] width 88 height 11
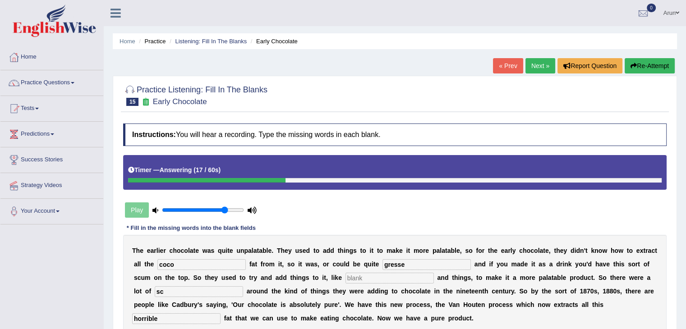
type input "s"
type input "scandle"
click at [169, 317] on input "horrible" at bounding box center [176, 318] width 88 height 11
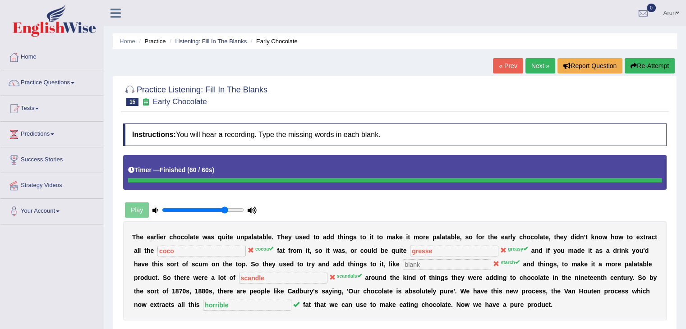
click at [538, 67] on link "Next »" at bounding box center [540, 65] width 30 height 15
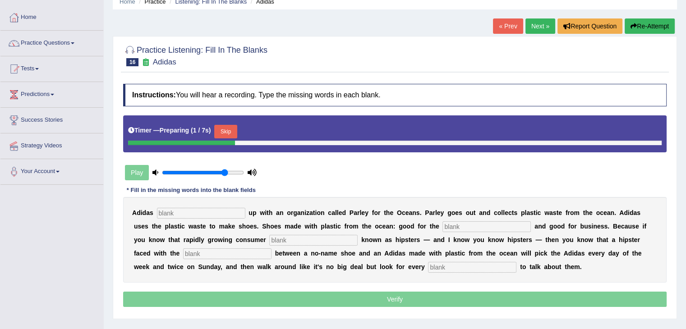
scroll to position [41, 0]
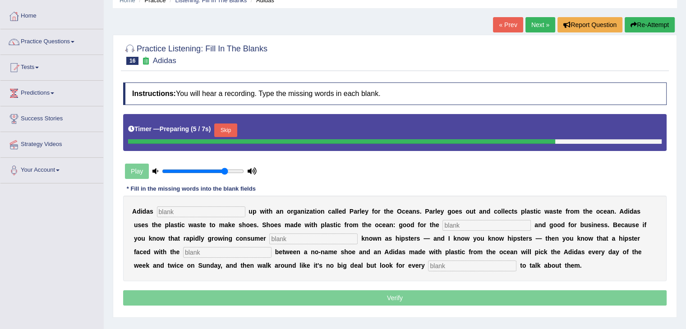
click at [172, 211] on input "text" at bounding box center [201, 212] width 88 height 11
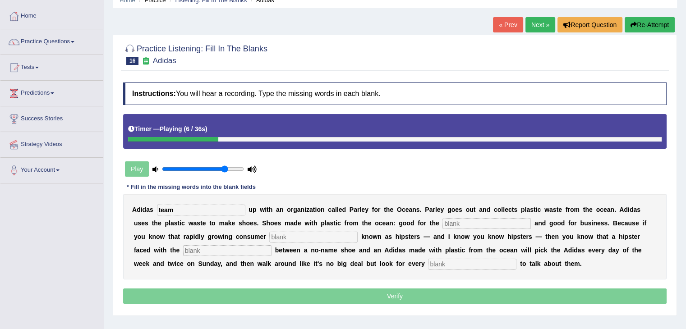
type input "team"
click at [463, 226] on input "text" at bounding box center [486, 223] width 88 height 11
click at [463, 224] on input "text" at bounding box center [486, 223] width 88 height 11
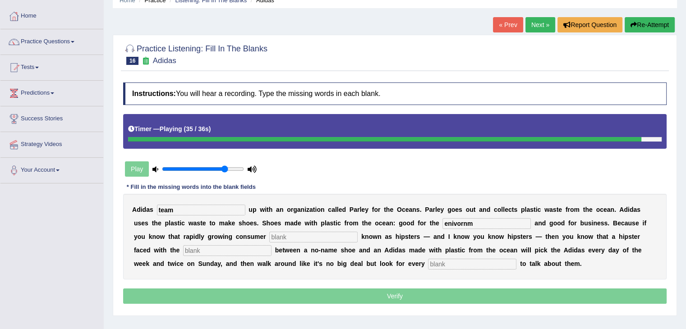
type input "enivornm"
click at [453, 262] on input "text" at bounding box center [472, 264] width 88 height 11
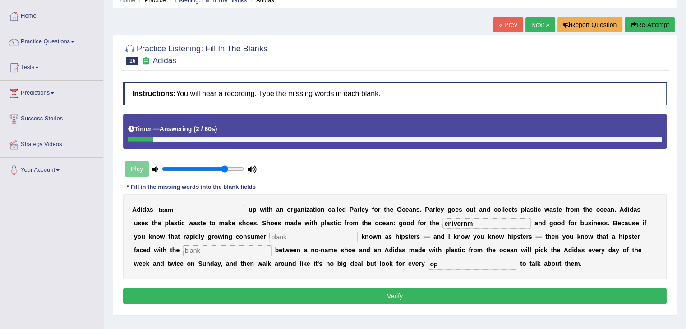
type input "o"
type input "operunity"
click at [474, 221] on input "enivornm" at bounding box center [486, 223] width 88 height 11
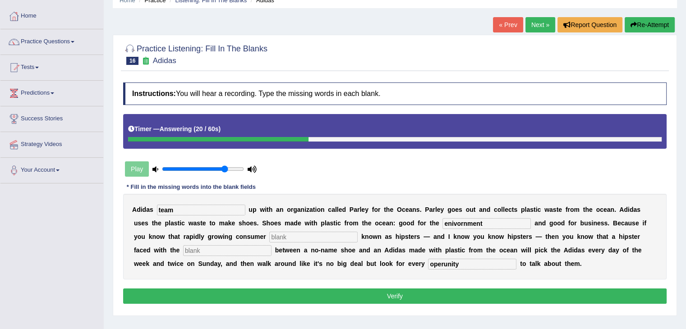
type input "enivornment"
click at [462, 263] on input "operunity" at bounding box center [472, 264] width 88 height 11
type input "o"
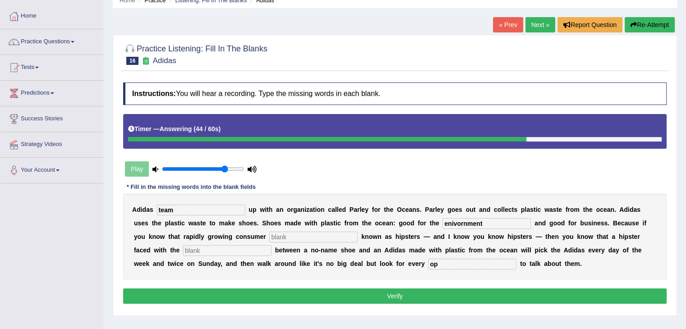
type input "o"
click at [458, 263] on input "text" at bounding box center [472, 264] width 88 height 11
type input "opercun"
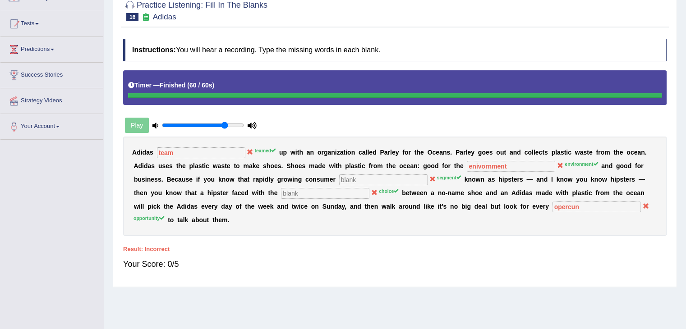
scroll to position [0, 0]
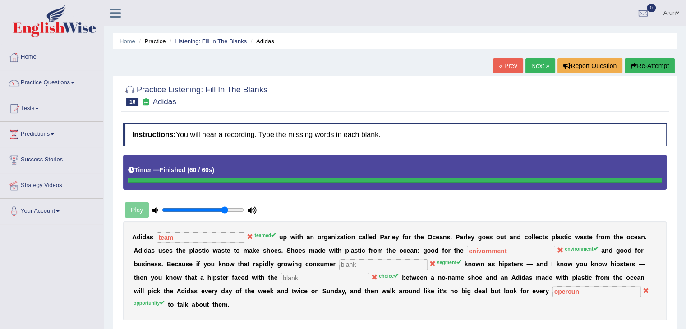
click at [533, 62] on link "Next »" at bounding box center [540, 65] width 30 height 15
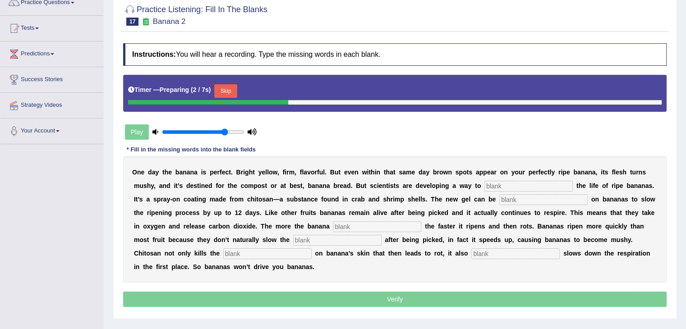
scroll to position [90, 0]
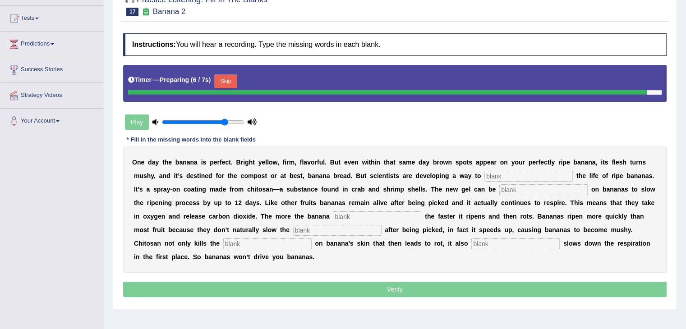
click at [508, 177] on input "text" at bounding box center [528, 176] width 88 height 11
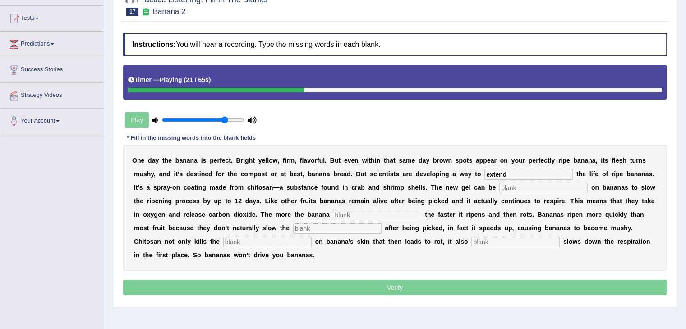
type input "extend"
click at [505, 190] on input "text" at bounding box center [543, 188] width 88 height 11
type input "spray"
click at [358, 214] on input "text" at bounding box center [377, 215] width 88 height 11
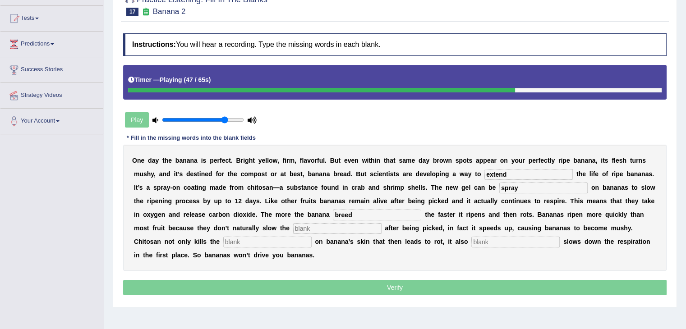
type input "breed"
click at [322, 228] on input "text" at bounding box center [337, 228] width 88 height 11
click at [285, 237] on input "text" at bounding box center [267, 242] width 88 height 11
type input "bacteria"
click at [485, 240] on input "text" at bounding box center [515, 242] width 88 height 11
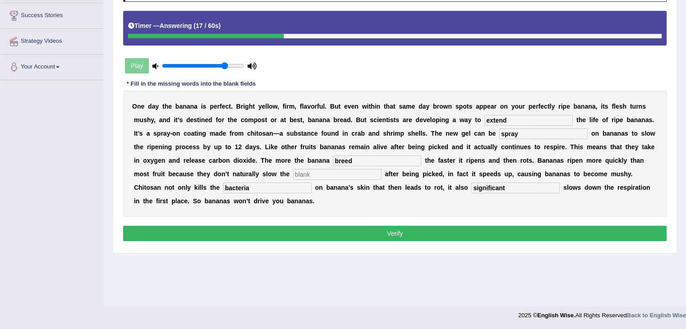
scroll to position [0, 0]
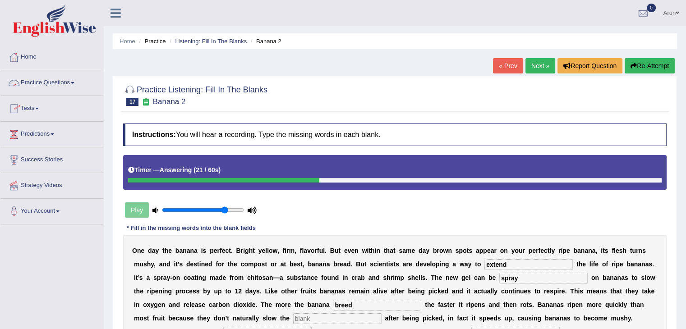
type input "significant"
click at [55, 81] on link "Practice Questions" at bounding box center [51, 81] width 103 height 23
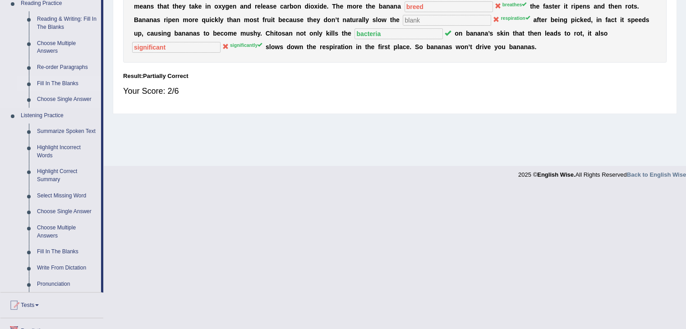
scroll to position [285, 0]
click at [66, 195] on link "Select Missing Word" at bounding box center [67, 196] width 68 height 16
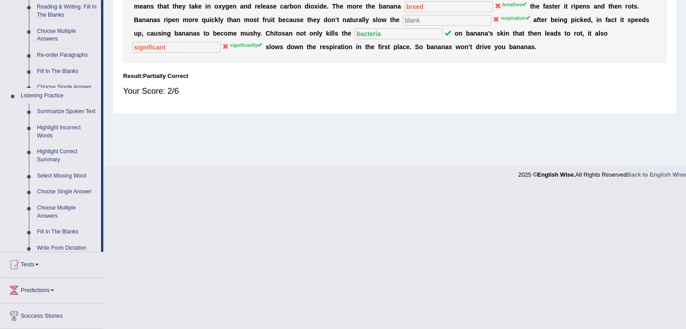
scroll to position [144, 0]
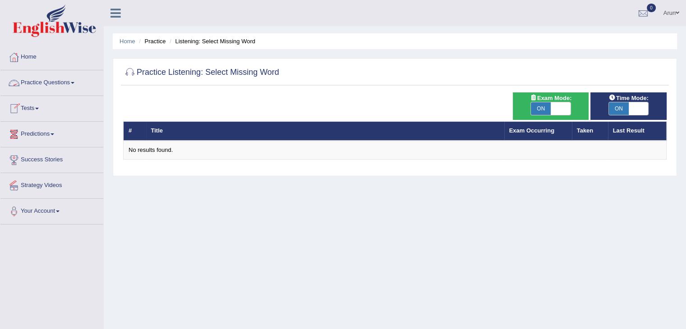
click at [52, 82] on link "Practice Questions" at bounding box center [51, 81] width 103 height 23
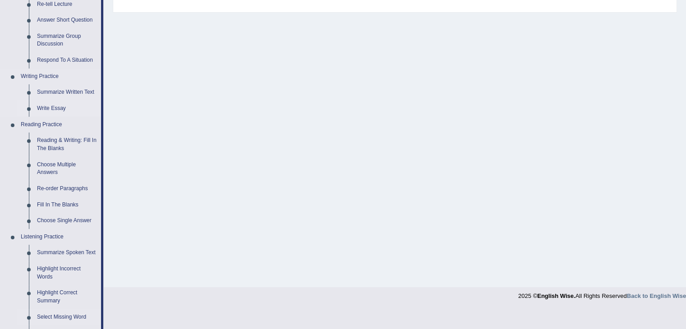
scroll to position [200, 0]
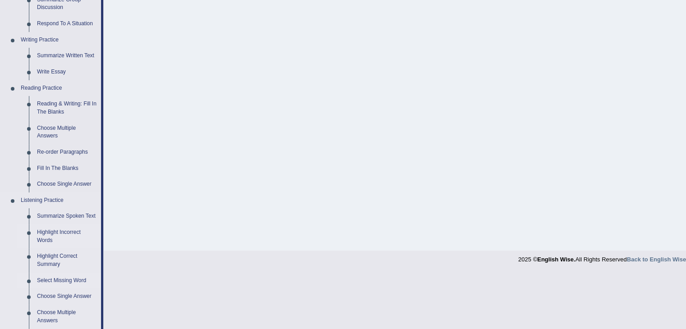
click at [48, 237] on link "Highlight Incorrect Words" at bounding box center [67, 237] width 68 height 24
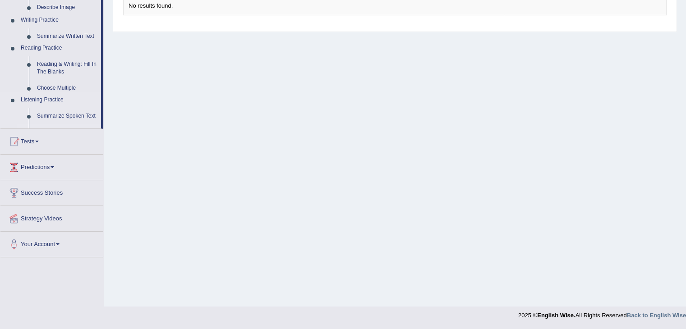
scroll to position [144, 0]
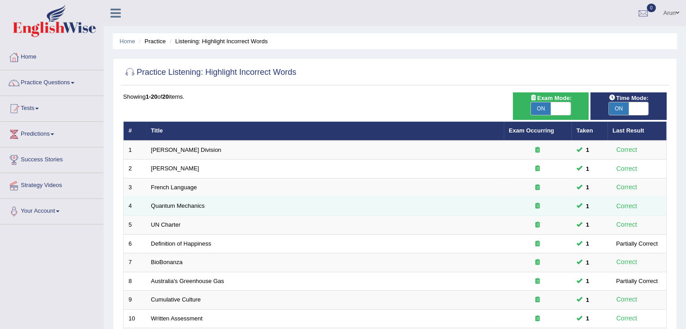
scroll to position [230, 0]
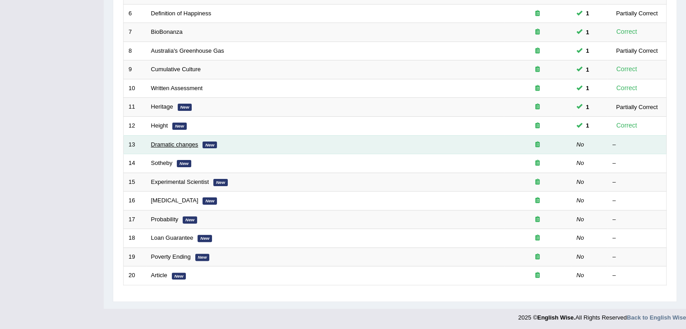
click at [160, 145] on link "Dramatic changes" at bounding box center [174, 144] width 47 height 7
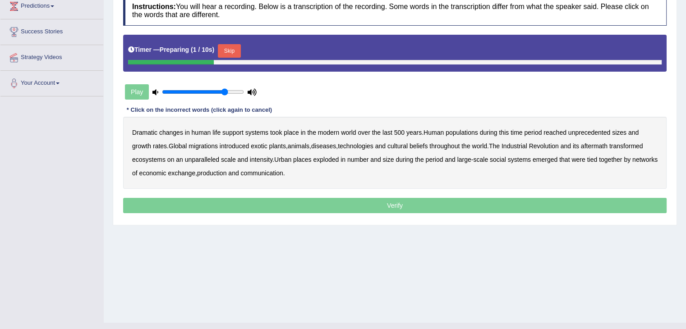
scroll to position [128, 0]
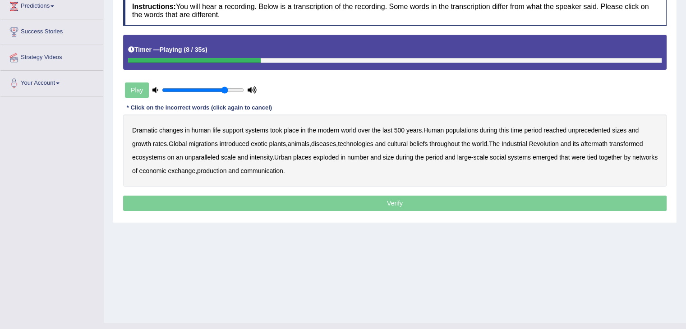
click at [464, 128] on b "populations" at bounding box center [462, 130] width 32 height 7
click at [336, 142] on b "diseases" at bounding box center [323, 143] width 25 height 7
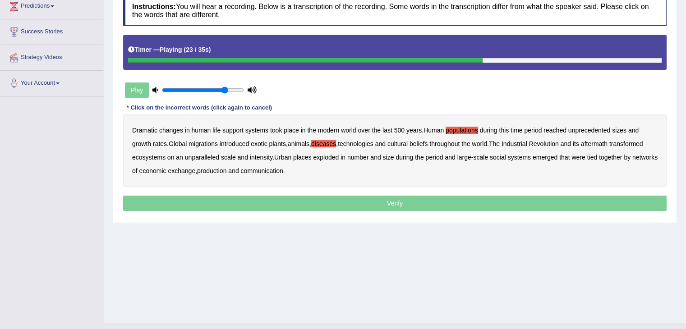
click at [146, 154] on b "ecosystems" at bounding box center [148, 157] width 33 height 7
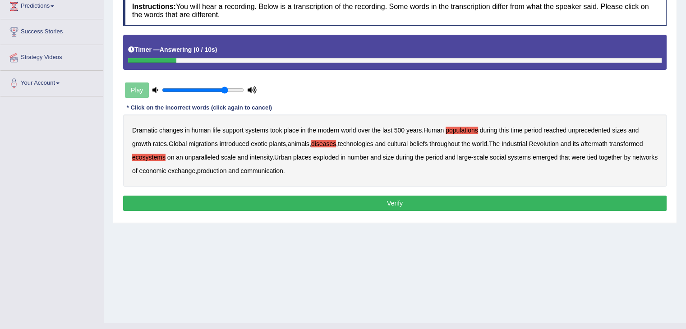
click at [226, 170] on b "production" at bounding box center [211, 170] width 29 height 7
click at [236, 200] on button "Verify" at bounding box center [394, 203] width 543 height 15
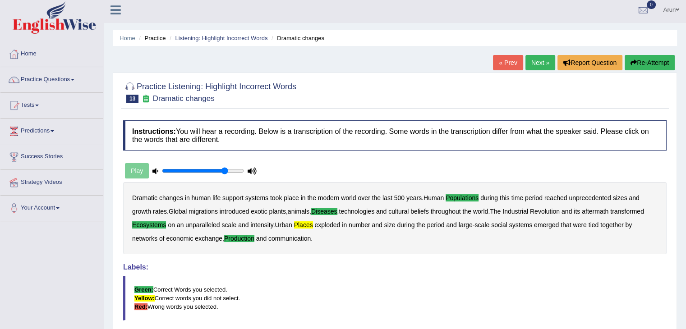
scroll to position [0, 0]
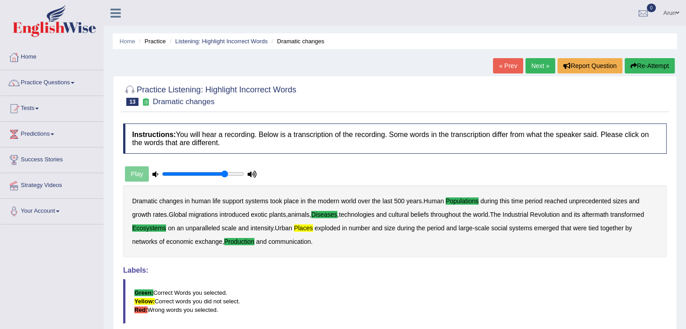
click at [545, 62] on link "Next »" at bounding box center [540, 65] width 30 height 15
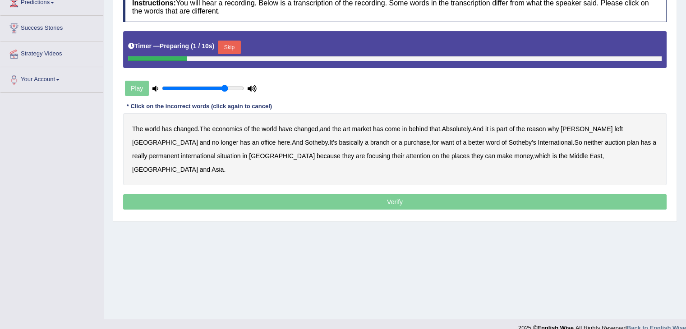
scroll to position [133, 0]
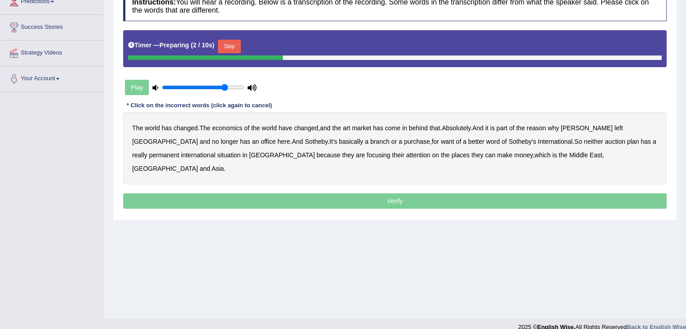
click at [235, 44] on button "Skip" at bounding box center [229, 47] width 23 height 14
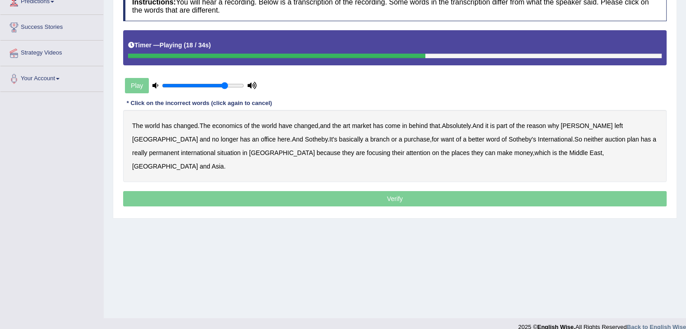
click at [404, 139] on b "purchase" at bounding box center [417, 139] width 26 height 7
click at [627, 136] on b "plan" at bounding box center [633, 139] width 12 height 7
click at [217, 149] on b "situation" at bounding box center [228, 152] width 23 height 7
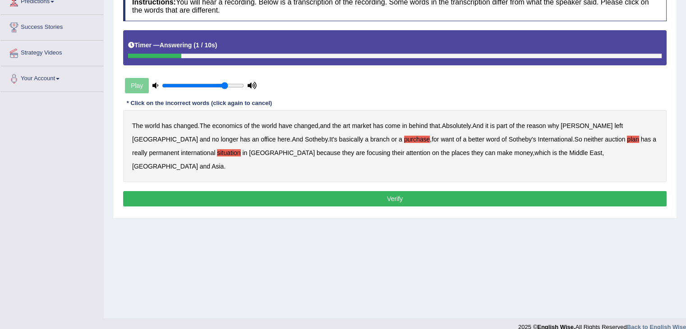
click at [180, 191] on button "Verify" at bounding box center [394, 198] width 543 height 15
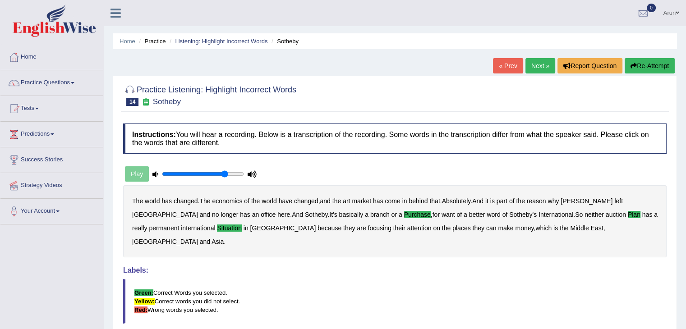
scroll to position [0, 0]
click at [532, 69] on link "Next »" at bounding box center [540, 65] width 30 height 15
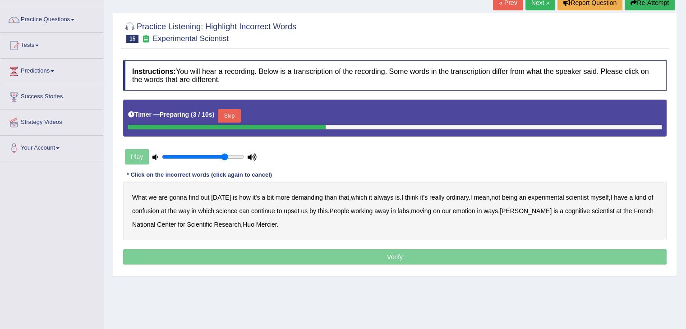
scroll to position [72, 0]
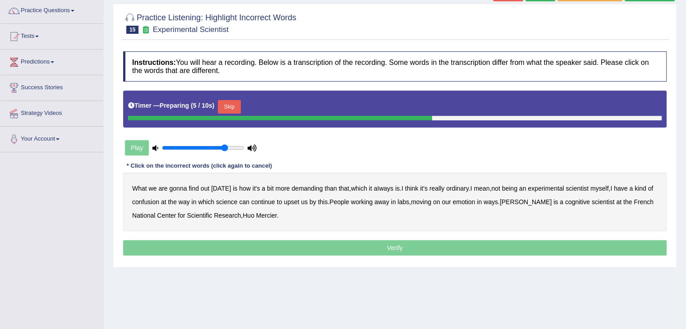
click at [238, 101] on button "Skip" at bounding box center [229, 107] width 23 height 14
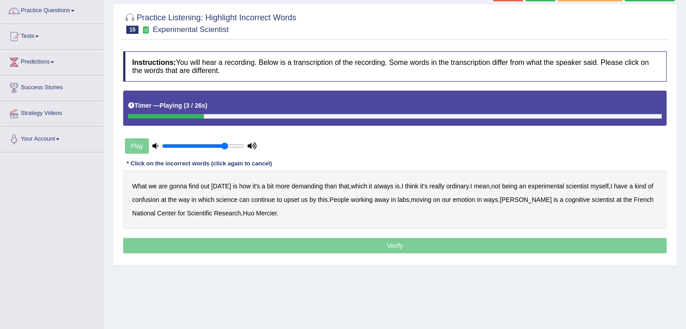
click at [311, 186] on b "demanding" at bounding box center [306, 186] width 31 height 7
click at [453, 187] on b "ordinary" at bounding box center [457, 186] width 23 height 7
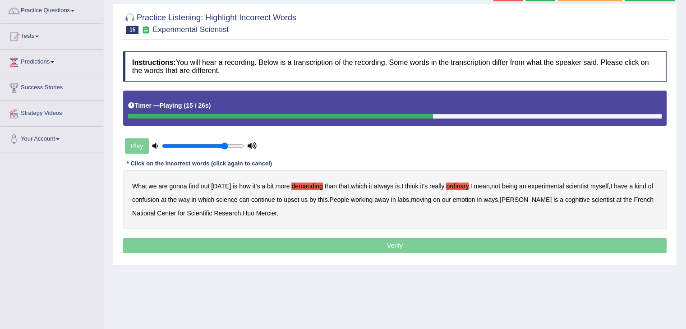
click at [148, 198] on b "confusion" at bounding box center [145, 199] width 27 height 7
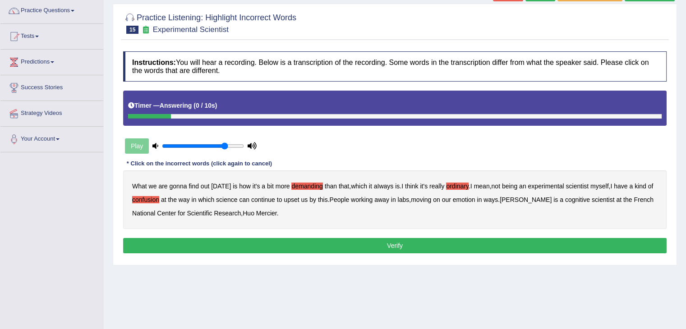
click at [228, 245] on button "Verify" at bounding box center [394, 245] width 543 height 15
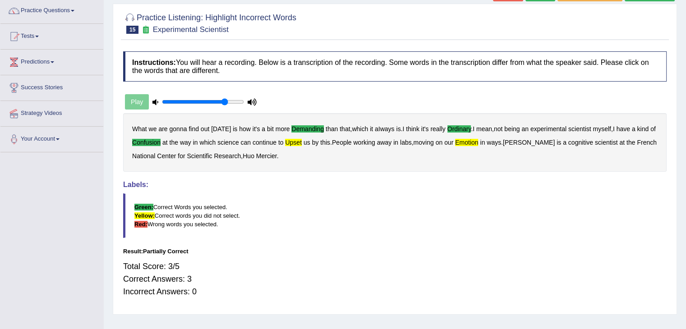
scroll to position [0, 0]
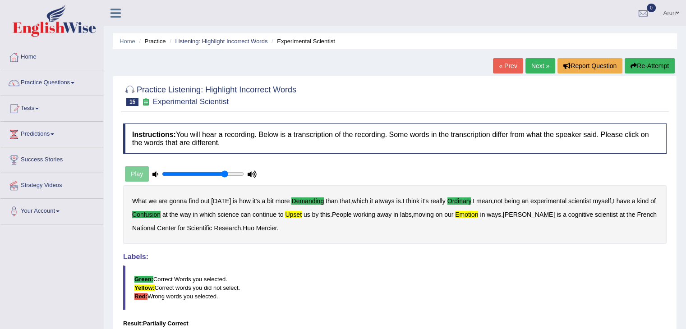
click at [534, 68] on link "Next »" at bounding box center [540, 65] width 30 height 15
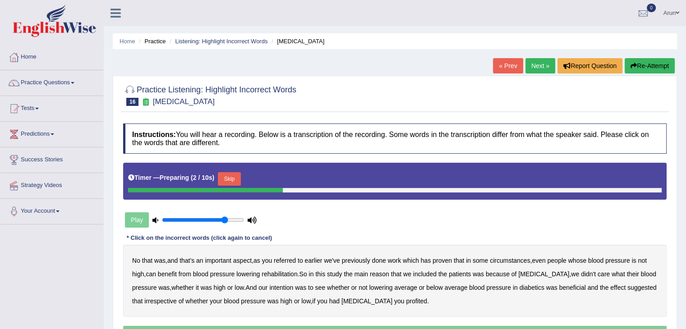
scroll to position [48, 0]
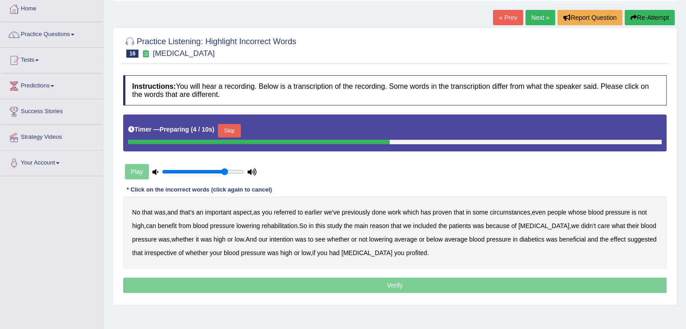
click at [229, 125] on button "Skip" at bounding box center [229, 131] width 23 height 14
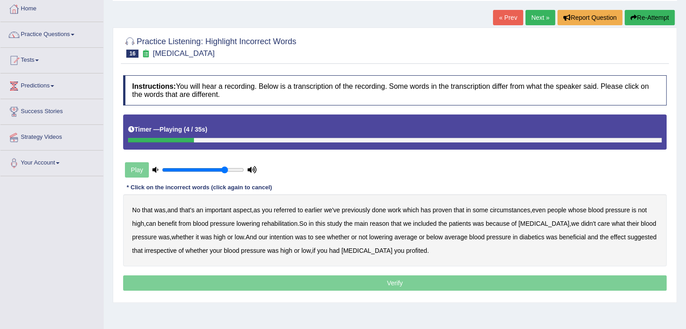
click at [293, 211] on b "referred" at bounding box center [285, 210] width 22 height 7
click at [516, 209] on b "circumstances" at bounding box center [510, 210] width 40 height 7
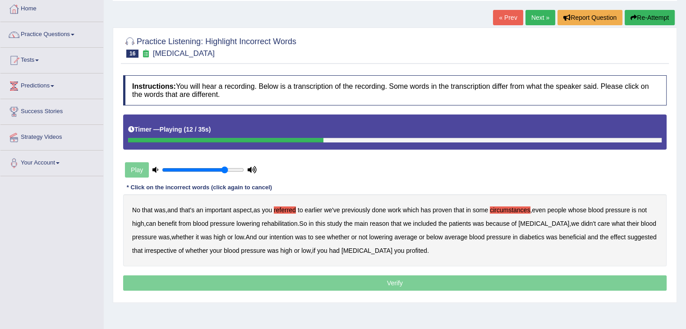
click at [280, 224] on b "rehabilitation" at bounding box center [280, 223] width 36 height 7
click at [293, 235] on b "intention" at bounding box center [281, 237] width 24 height 7
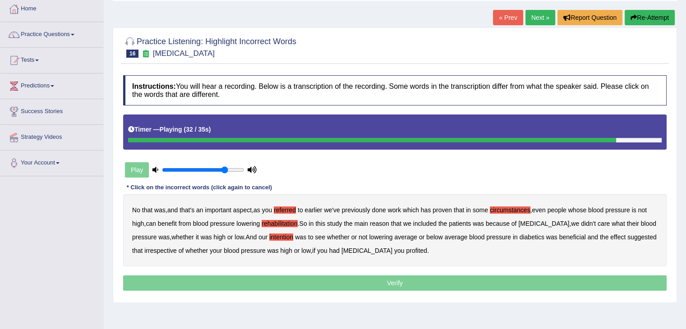
click at [626, 235] on b "effect" at bounding box center [617, 237] width 15 height 7
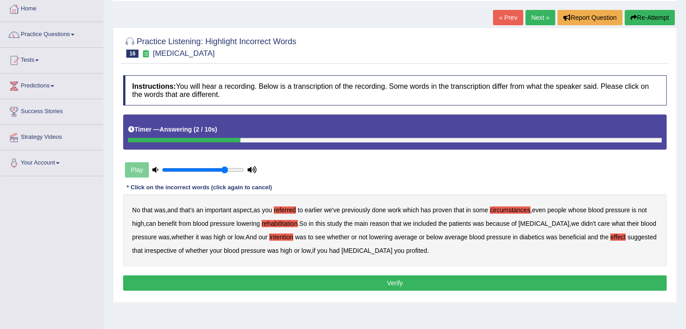
click at [421, 248] on b "profited" at bounding box center [416, 250] width 21 height 7
click at [383, 277] on button "Verify" at bounding box center [394, 283] width 543 height 15
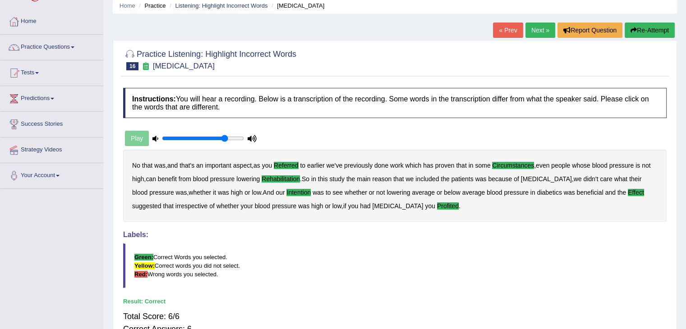
scroll to position [0, 0]
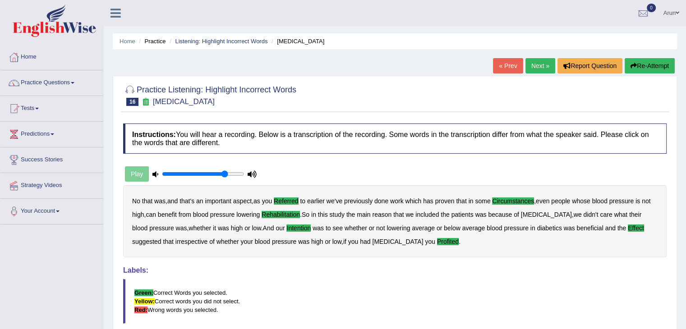
click at [538, 68] on link "Next »" at bounding box center [540, 65] width 30 height 15
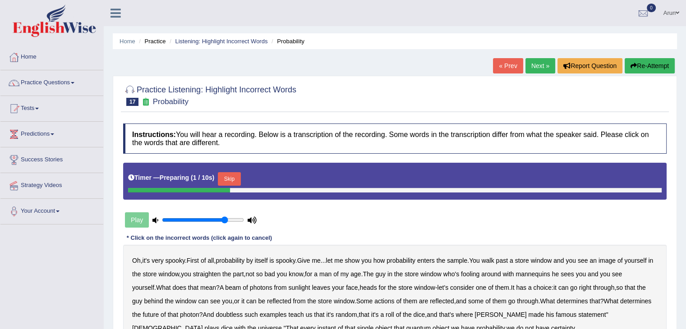
click at [233, 173] on button "Skip" at bounding box center [229, 179] width 23 height 14
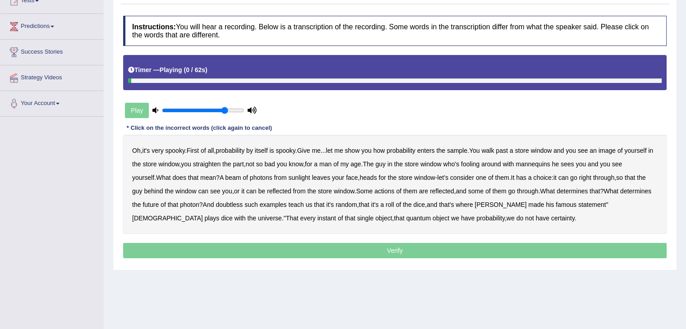
scroll to position [112, 0]
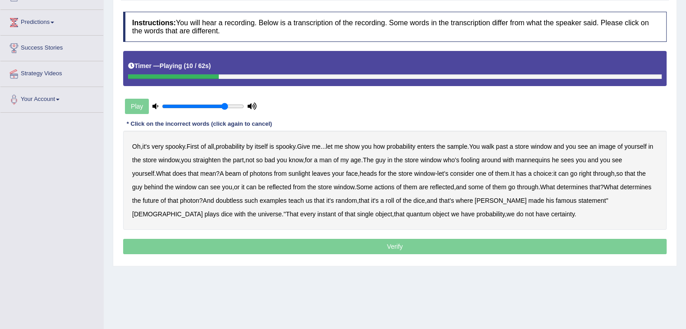
click at [467, 147] on b "sample" at bounding box center [457, 146] width 20 height 7
click at [241, 170] on b "beam" at bounding box center [233, 173] width 16 height 7
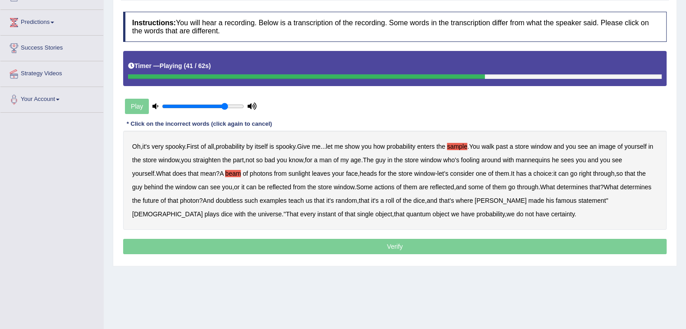
click at [394, 184] on b "actions" at bounding box center [384, 187] width 20 height 7
click at [261, 194] on div "Oh , it's very spooky . First of all , probability by itself is spooky . Give m…" at bounding box center [394, 180] width 543 height 99
click at [262, 203] on div "Oh , it's very spooky . First of all , probability by itself is spooky . Give m…" at bounding box center [394, 180] width 543 height 99
click at [394, 198] on b "roll" at bounding box center [390, 200] width 9 height 7
click at [243, 199] on b "doubtless" at bounding box center [229, 200] width 27 height 7
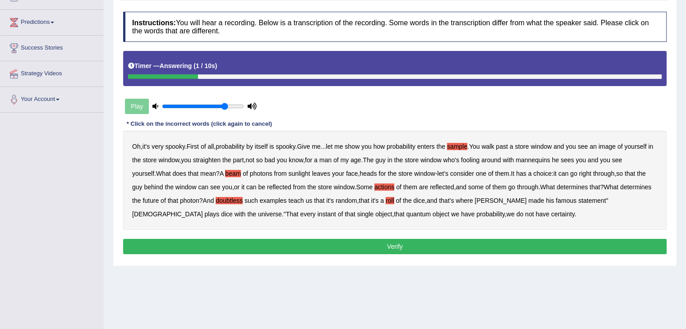
click at [267, 246] on button "Verify" at bounding box center [394, 246] width 543 height 15
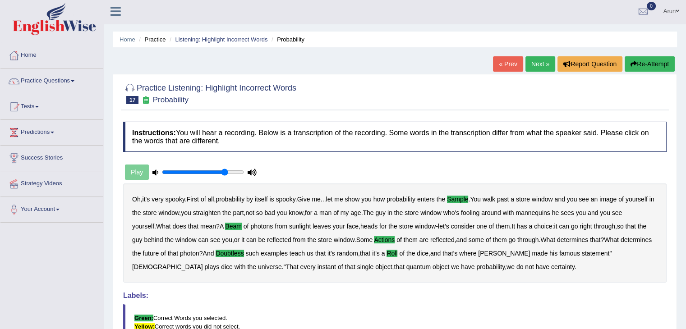
scroll to position [0, 0]
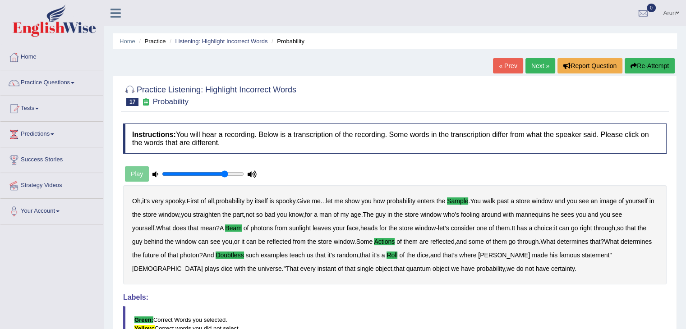
click at [530, 60] on link "Next »" at bounding box center [540, 65] width 30 height 15
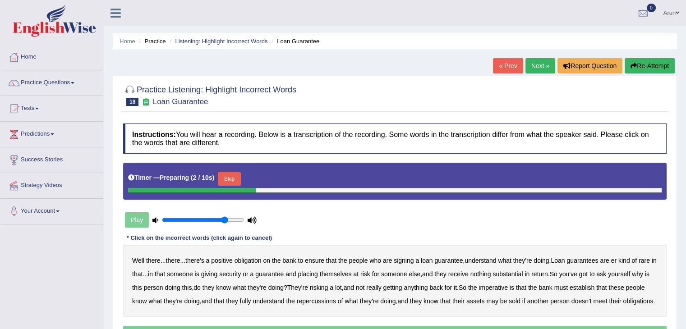
click at [231, 175] on button "Skip" at bounding box center [229, 179] width 23 height 14
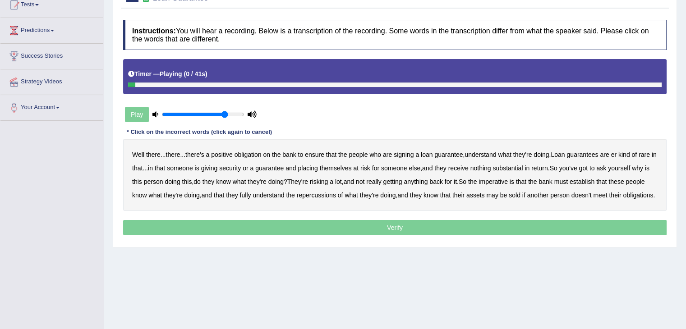
scroll to position [106, 0]
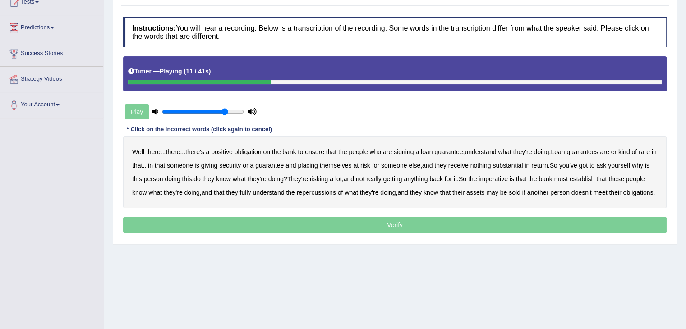
click at [490, 149] on b "understand" at bounding box center [481, 151] width 32 height 7
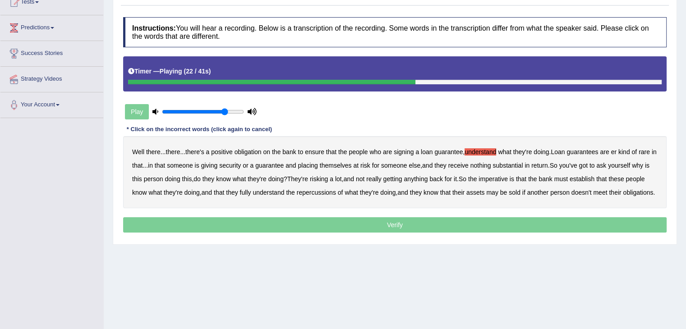
click at [523, 162] on b "substantial" at bounding box center [507, 165] width 30 height 7
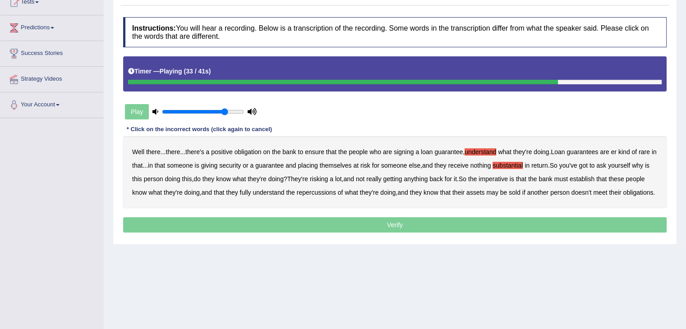
click at [594, 175] on b "establish" at bounding box center [582, 178] width 25 height 7
click at [336, 190] on b "repercussions" at bounding box center [316, 192] width 39 height 7
click at [484, 193] on b "assets" at bounding box center [475, 192] width 18 height 7
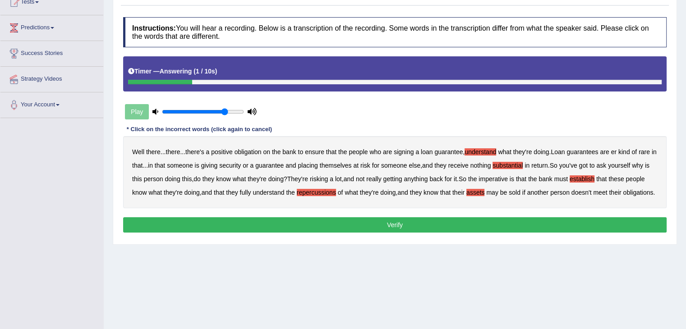
click at [381, 233] on button "Verify" at bounding box center [394, 224] width 543 height 15
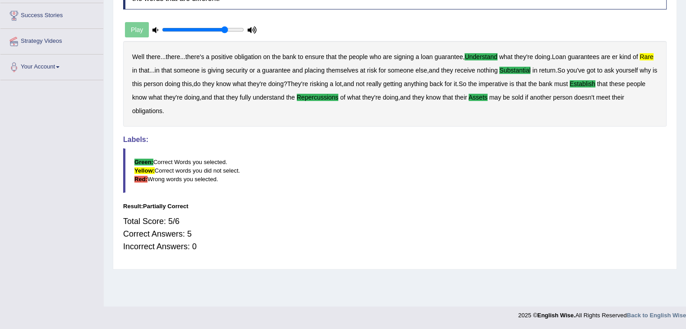
scroll to position [0, 0]
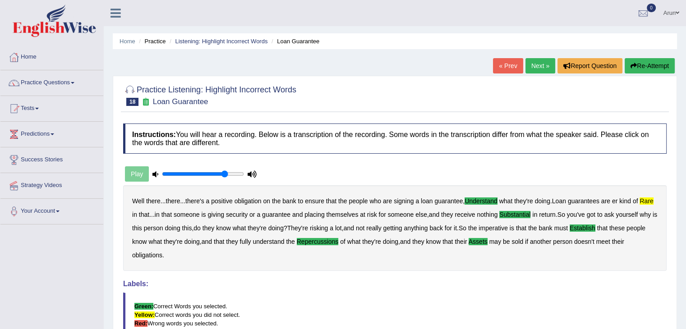
click at [532, 63] on link "Next »" at bounding box center [540, 65] width 30 height 15
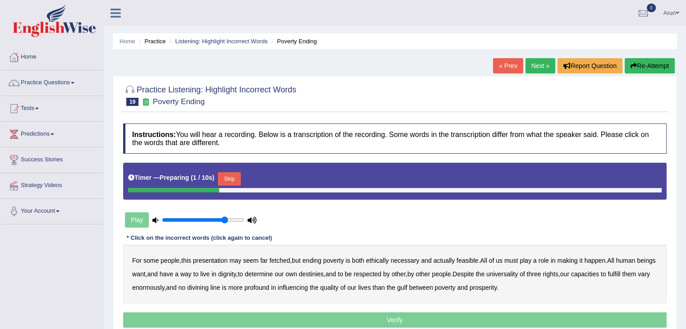
click at [240, 178] on button "Skip" at bounding box center [229, 179] width 23 height 14
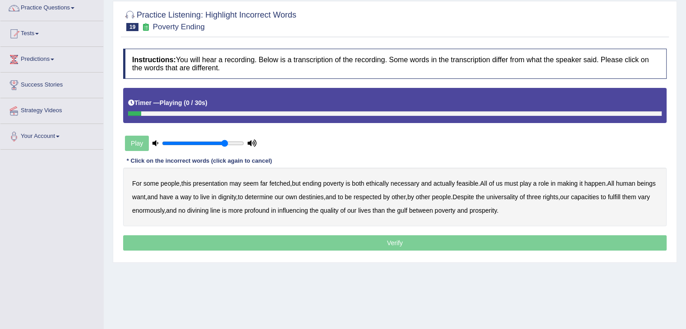
scroll to position [75, 0]
click at [386, 184] on b "ethically" at bounding box center [377, 182] width 23 height 7
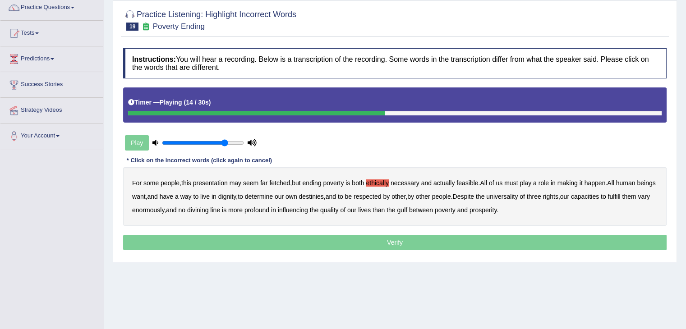
click at [213, 196] on div "For some people , this presentation may seem far fetched , but ending poverty i…" at bounding box center [394, 196] width 543 height 59
click at [192, 196] on b "way" at bounding box center [185, 196] width 11 height 7
click at [541, 194] on b "three" at bounding box center [534, 196] width 14 height 7
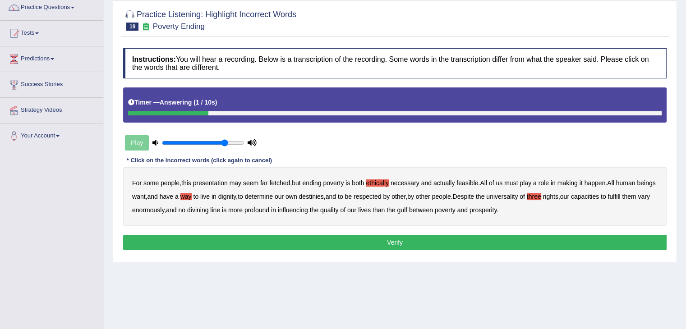
click at [198, 240] on button "Verify" at bounding box center [394, 242] width 543 height 15
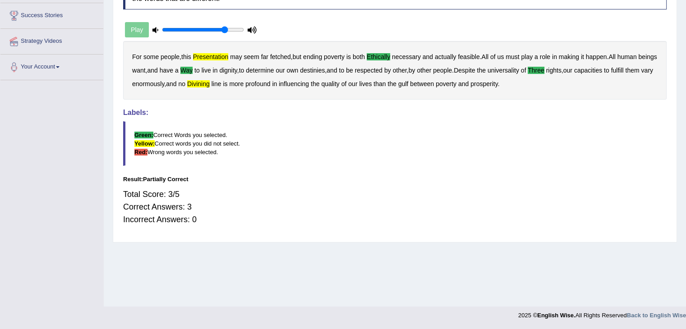
scroll to position [0, 0]
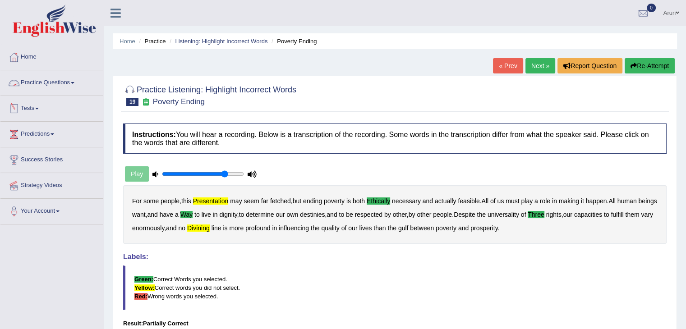
click at [51, 83] on link "Practice Questions" at bounding box center [51, 81] width 103 height 23
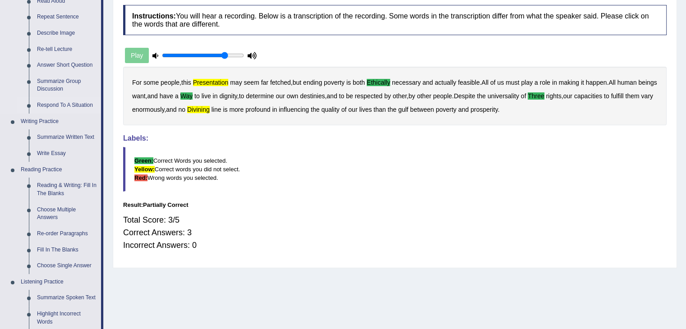
scroll to position [119, 0]
click at [57, 186] on link "Reading & Writing: Fill In The Blanks" at bounding box center [67, 189] width 68 height 24
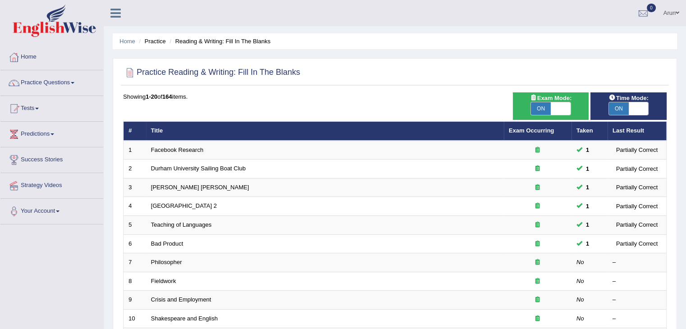
click at [545, 104] on span "ON" at bounding box center [541, 108] width 20 height 13
checkbox input "false"
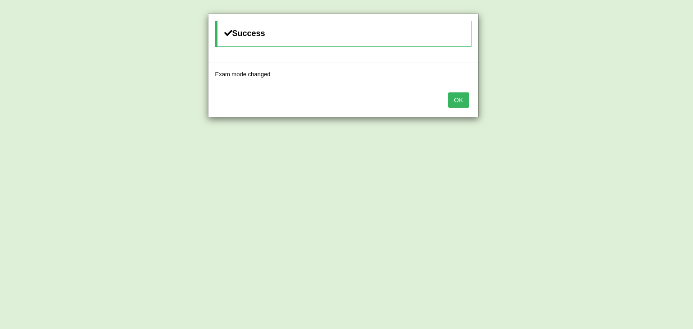
click at [457, 102] on button "OK" at bounding box center [458, 99] width 21 height 15
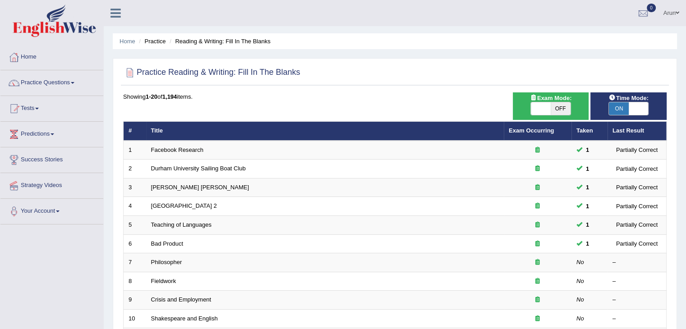
click at [621, 107] on span "ON" at bounding box center [619, 108] width 20 height 13
checkbox input "false"
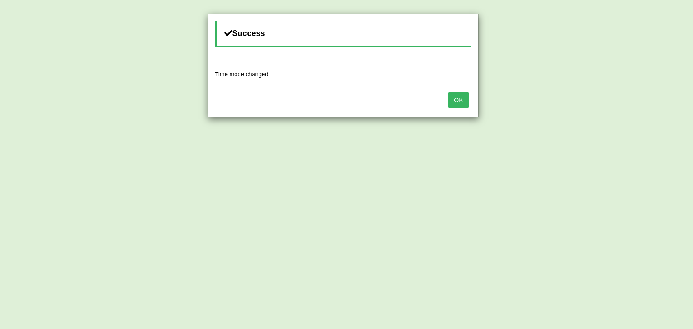
click at [465, 102] on button "OK" at bounding box center [458, 99] width 21 height 15
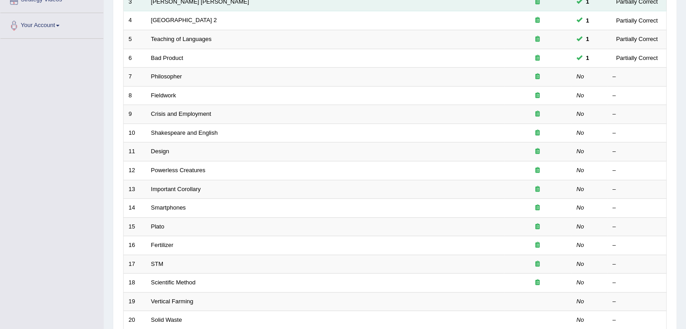
scroll to position [191, 0]
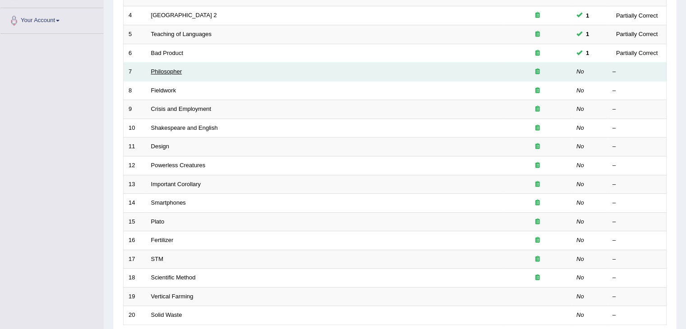
click at [163, 69] on link "Philosopher" at bounding box center [166, 71] width 31 height 7
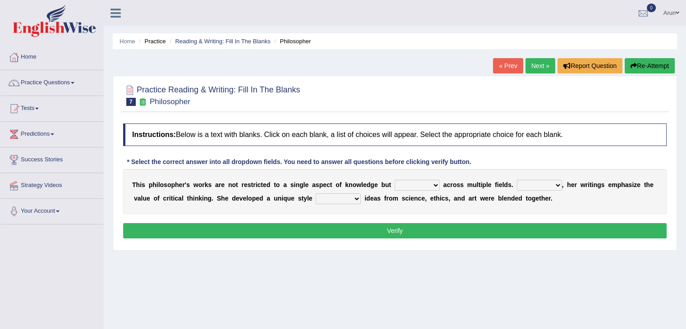
scroll to position [34, 0]
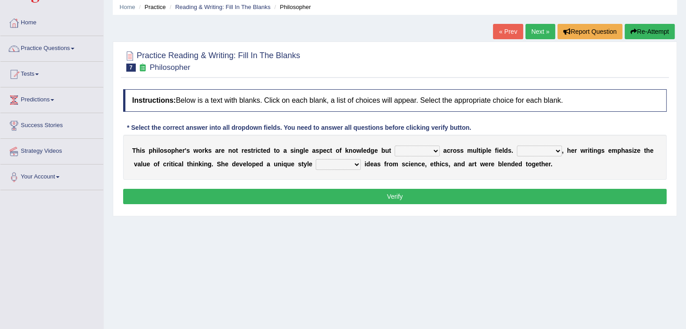
click at [405, 149] on select "constrain contain assemble extend" at bounding box center [417, 151] width 45 height 11
click at [538, 147] on select "Rather So Moreover Likely" at bounding box center [539, 151] width 45 height 11
click at [330, 162] on select "in that that which in which" at bounding box center [338, 164] width 45 height 11
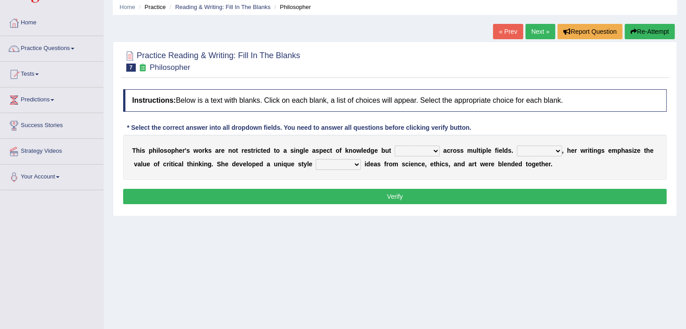
select select "in which"
click at [316, 159] on select "in that that which in which" at bounding box center [338, 164] width 45 height 11
click at [415, 147] on select "constrain contain assemble extend" at bounding box center [417, 151] width 45 height 11
click at [395, 146] on select "constrain contain assemble extend" at bounding box center [417, 151] width 45 height 11
click at [429, 152] on select "constrain contain assemble extend" at bounding box center [417, 151] width 45 height 11
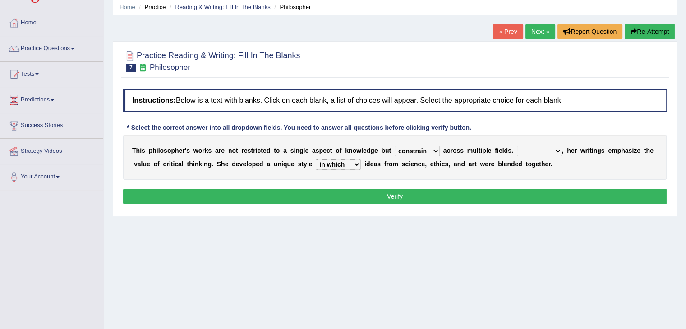
select select "contain"
click at [395, 146] on select "constrain contain assemble extend" at bounding box center [417, 151] width 45 height 11
click at [533, 152] on select "Rather So Moreover Likely" at bounding box center [539, 151] width 45 height 11
select select "Moreover"
click at [517, 146] on select "Rather So Moreover Likely" at bounding box center [539, 151] width 45 height 11
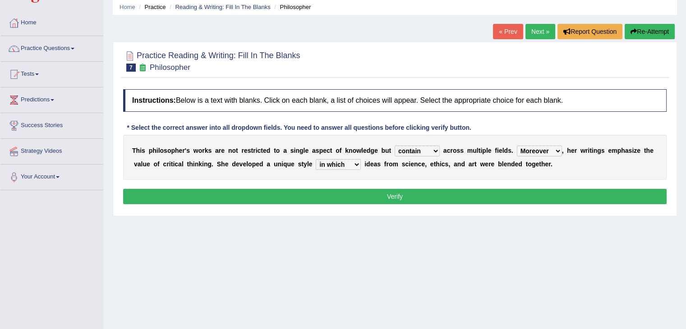
click at [539, 194] on button "Verify" at bounding box center [394, 196] width 543 height 15
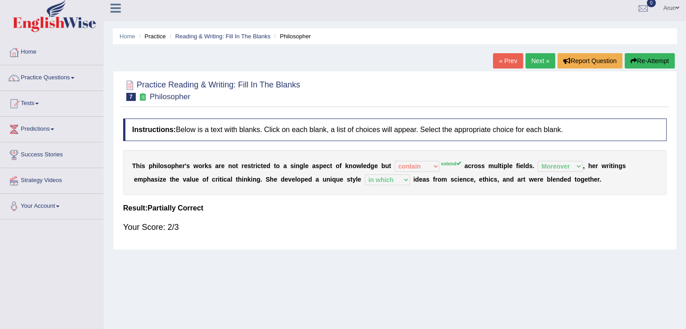
scroll to position [0, 0]
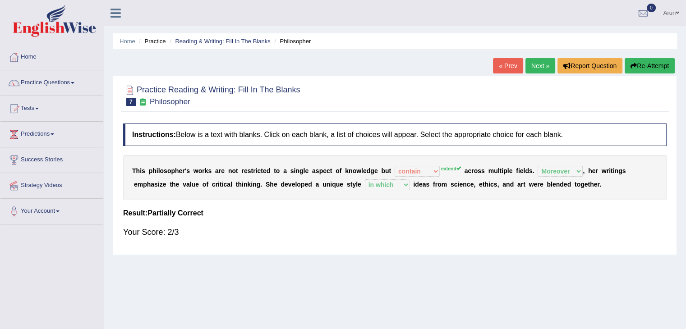
click at [534, 66] on link "Next »" at bounding box center [540, 65] width 30 height 15
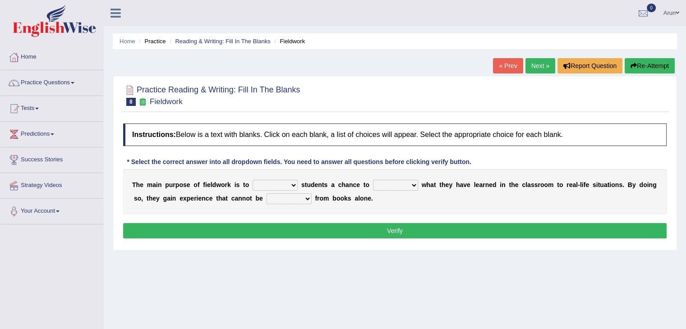
click at [278, 180] on select "resemble stow rave offer" at bounding box center [275, 185] width 45 height 11
click at [390, 181] on select "compare align apply dismount" at bounding box center [395, 185] width 45 height 11
select select "compare"
click at [373, 180] on select "compare align apply dismount" at bounding box center [395, 185] width 45 height 11
click at [289, 199] on select "originated prepared obtained touted" at bounding box center [289, 198] width 45 height 11
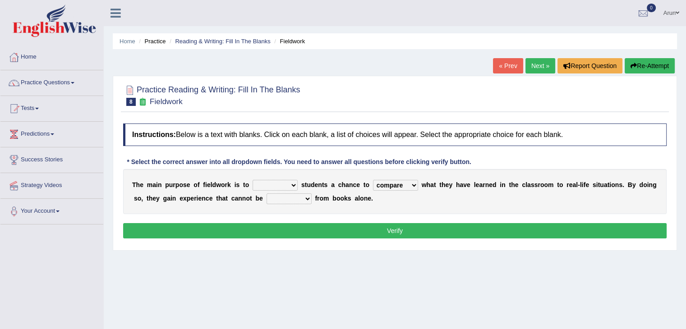
select select "obtained"
click at [267, 193] on select "originated prepared obtained touted" at bounding box center [289, 198] width 45 height 11
click at [277, 184] on select "resemble stow rave offer" at bounding box center [275, 185] width 45 height 11
select select "offer"
click at [253, 180] on select "resemble stow rave offer" at bounding box center [275, 185] width 45 height 11
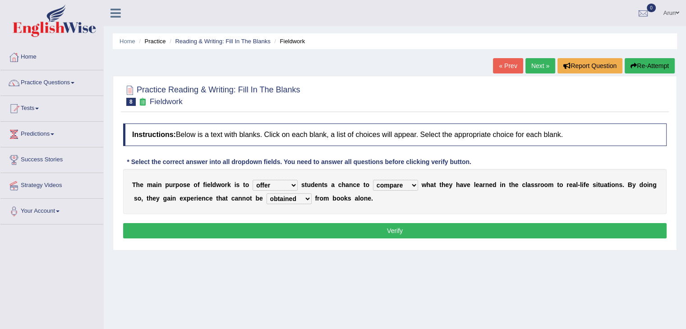
click at [287, 233] on button "Verify" at bounding box center [394, 230] width 543 height 15
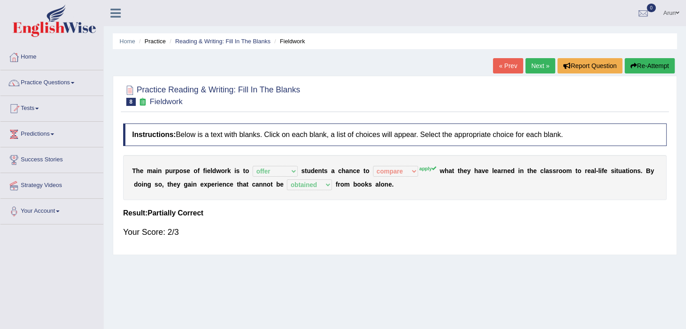
click at [534, 69] on link "Next »" at bounding box center [540, 65] width 30 height 15
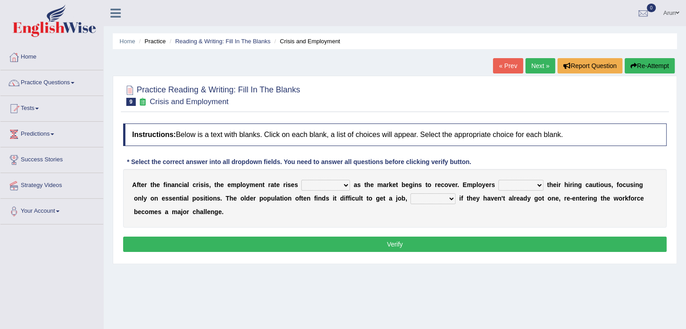
click at [317, 183] on select "normally conversely strenuously sharply" at bounding box center [325, 185] width 49 height 11
select select "normally"
click at [301, 180] on select "normally conversely strenuously sharply" at bounding box center [325, 185] width 49 height 11
click at [515, 185] on select "keeping kept keep are kept" at bounding box center [520, 185] width 45 height 11
select select "keep"
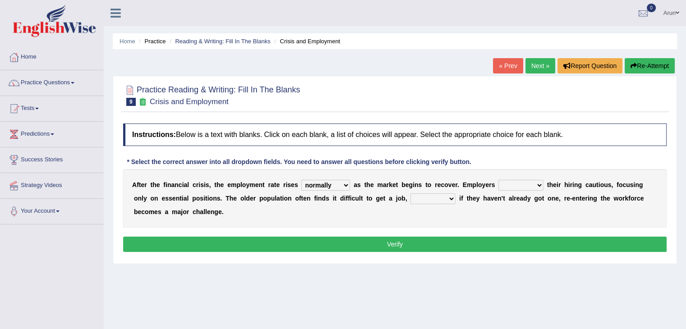
click at [498, 180] on select "keeping kept keep are kept" at bounding box center [520, 185] width 45 height 11
click at [433, 199] on select "although while then because" at bounding box center [432, 198] width 45 height 11
select select "while"
click at [410, 193] on select "although while then because" at bounding box center [432, 198] width 45 height 11
click at [419, 238] on button "Verify" at bounding box center [394, 244] width 543 height 15
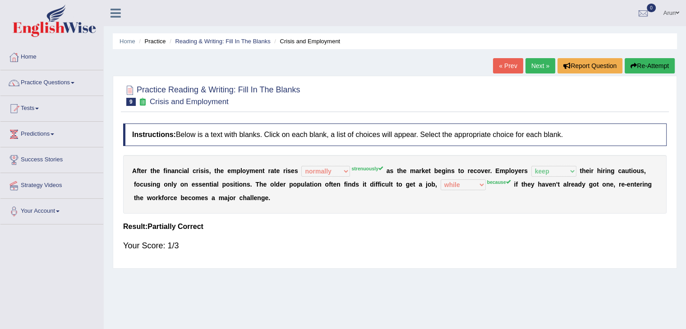
click at [533, 67] on link "Next »" at bounding box center [540, 65] width 30 height 15
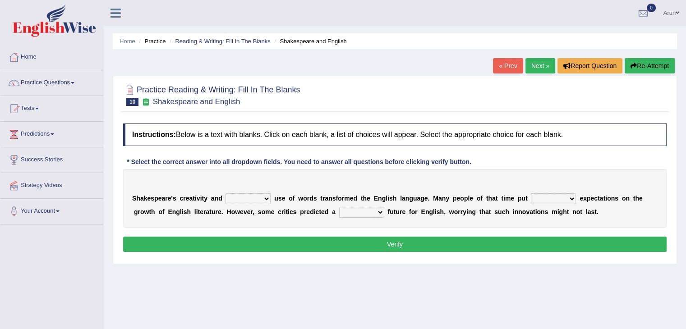
click at [258, 199] on select "idealized intensive fancied inventive" at bounding box center [247, 198] width 45 height 11
select select "intensive"
click at [225, 193] on select "idealized intensive fancied inventive" at bounding box center [247, 198] width 45 height 11
click at [539, 198] on select "wide much high more" at bounding box center [553, 198] width 45 height 11
select select "high"
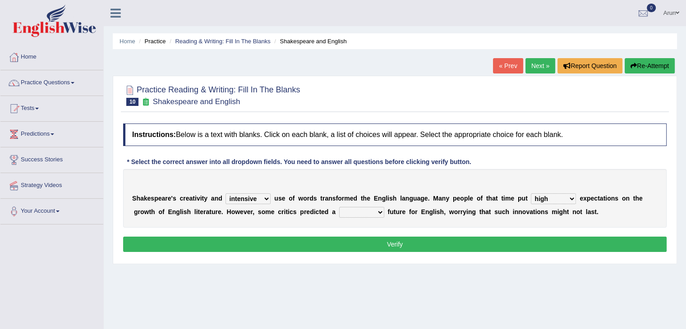
click at [531, 193] on select "wide much high more" at bounding box center [553, 198] width 45 height 11
click at [367, 210] on select "monetary promising irresistible daunting" at bounding box center [361, 212] width 45 height 11
select select "monetary"
click at [339, 207] on select "monetary promising irresistible daunting" at bounding box center [361, 212] width 45 height 11
click at [352, 246] on button "Verify" at bounding box center [394, 244] width 543 height 15
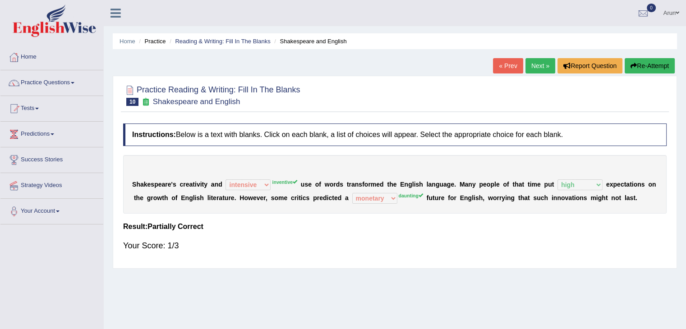
click at [352, 246] on div "Your Score: 1/3" at bounding box center [394, 246] width 543 height 22
click at [539, 71] on link "Next »" at bounding box center [540, 65] width 30 height 15
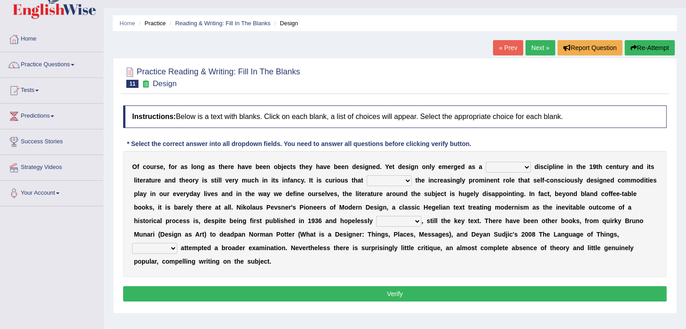
scroll to position [20, 0]
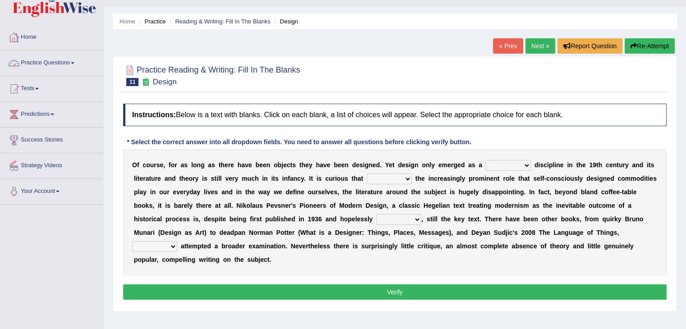
click at [49, 62] on link "Practice Questions" at bounding box center [51, 62] width 103 height 23
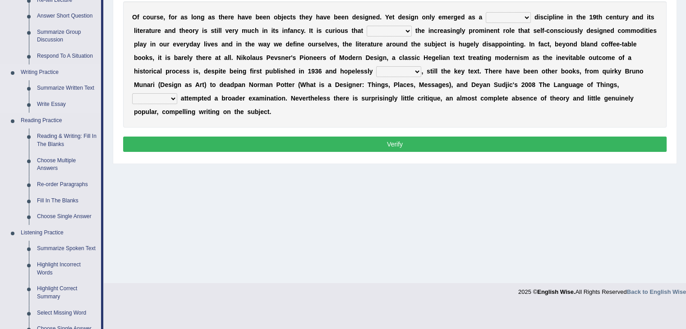
scroll to position [168, 0]
click at [66, 141] on link "Reading & Writing: Fill In The Blanks" at bounding box center [67, 141] width 68 height 24
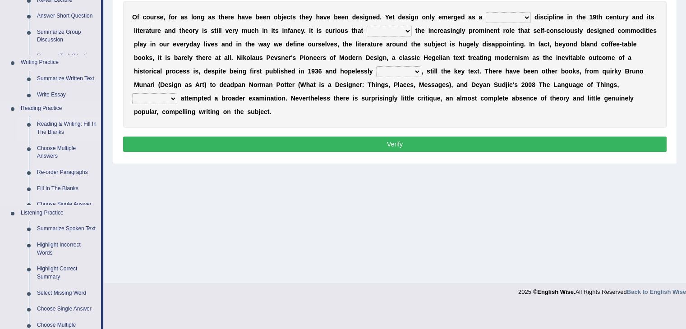
scroll to position [144, 0]
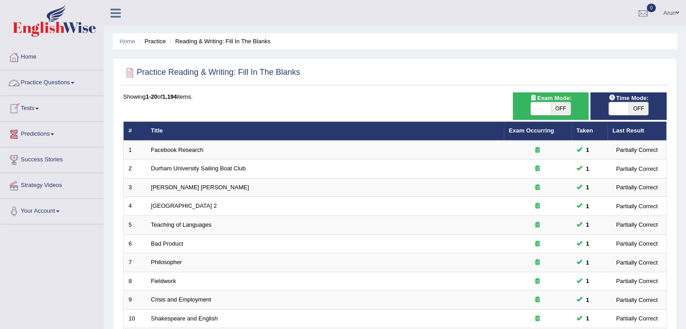
click at [42, 85] on link "Practice Questions" at bounding box center [51, 81] width 103 height 23
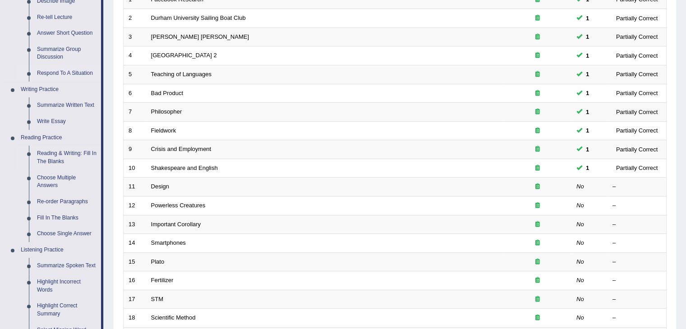
scroll to position [152, 0]
click at [44, 218] on link "Fill In The Blanks" at bounding box center [67, 217] width 68 height 16
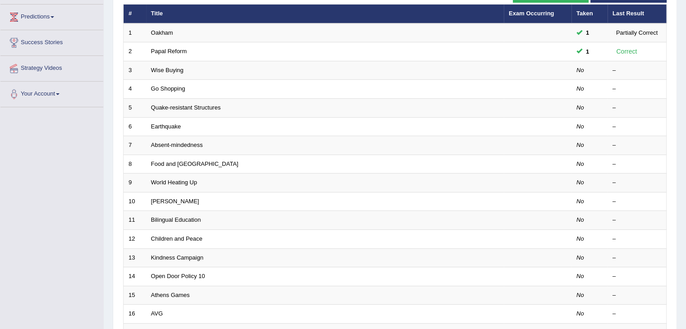
scroll to position [117, 0]
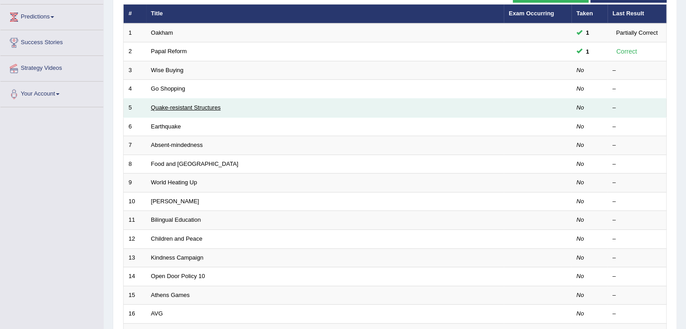
drag, startPoint x: 0, startPoint y: 0, endPoint x: 187, endPoint y: 104, distance: 213.6
click at [187, 104] on link "Quake-resistant Structures" at bounding box center [186, 107] width 70 height 7
